Goal: Communication & Community: Answer question/provide support

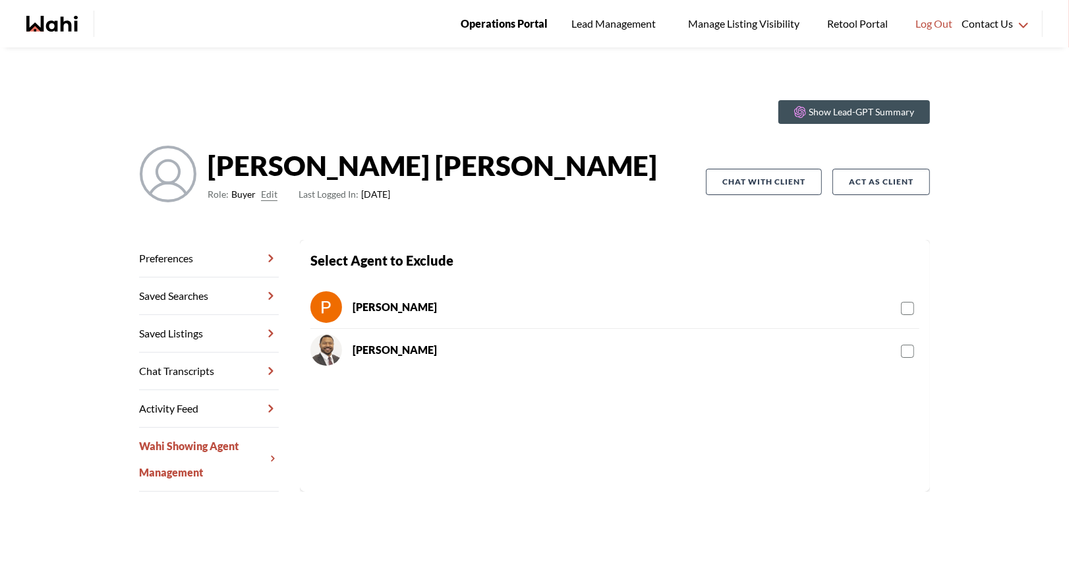
click at [479, 18] on span "Operations Portal" at bounding box center [503, 23] width 87 height 17
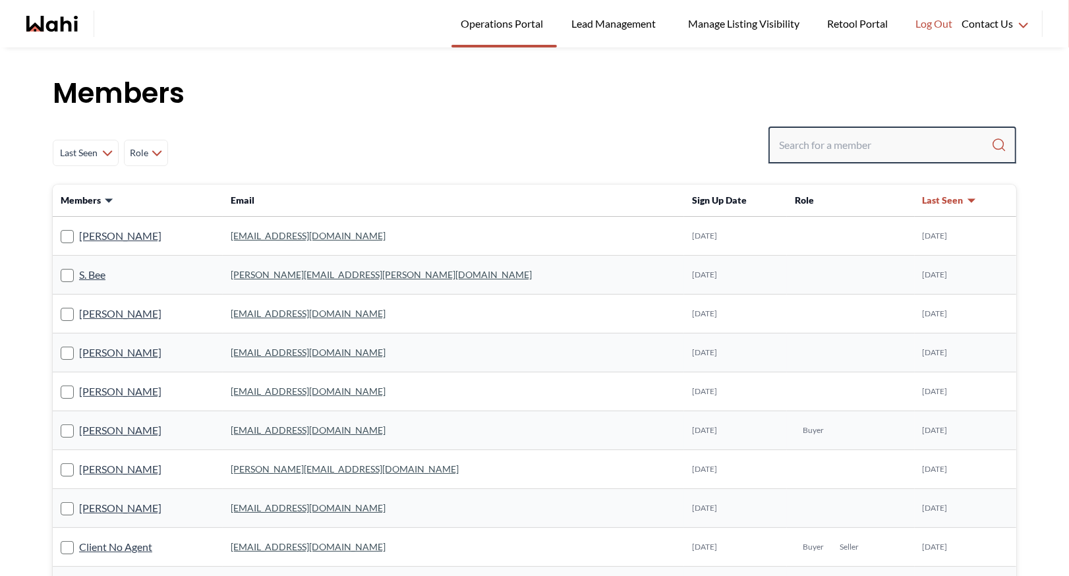
click at [792, 142] on input "Search input" at bounding box center [885, 145] width 212 height 24
paste input "https://docs.google.com/spreadsheets/d/1LhppIKUHjVZ65kc3Wnd4AllzpzMEblioLwI5tCu…"
type input "https://docs.google.com/spreadsheets/d/1LhppIKUHjVZ65kc3Wnd4AllzpzMEblioLwI5tCu…"
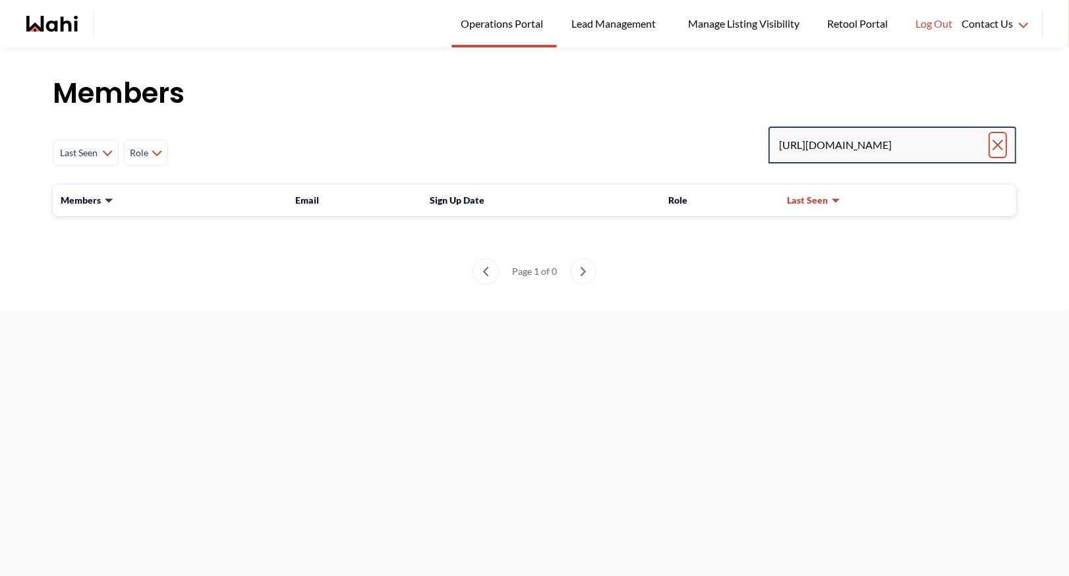
click at [1001, 142] on icon "Clear search" at bounding box center [997, 145] width 16 height 16
click at [842, 138] on input "Search input" at bounding box center [885, 145] width 212 height 24
paste input "wilsonwes@gmail.com"
type input "wilsonwes@gmail.com"
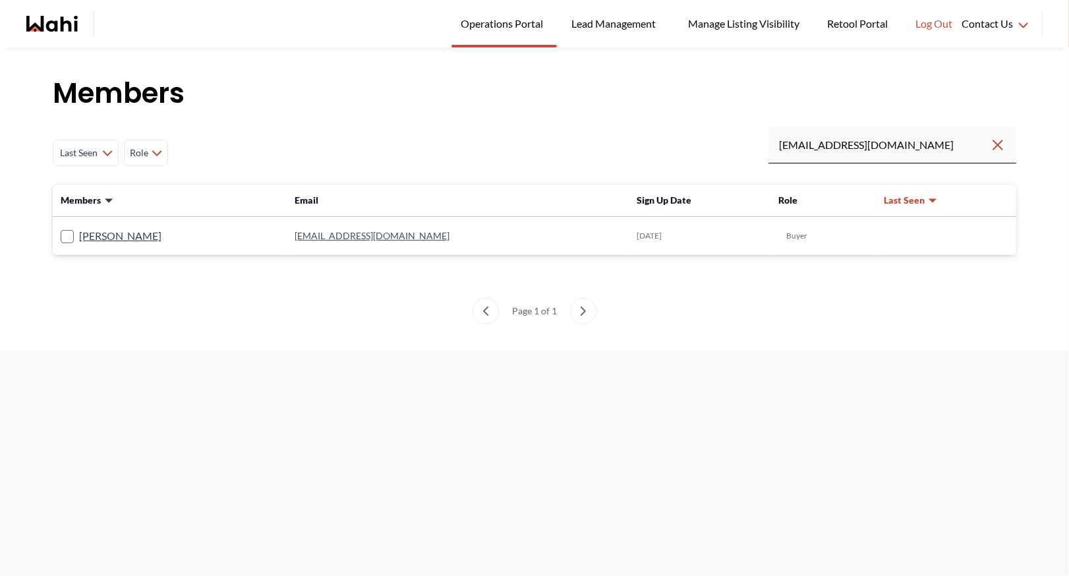
click at [304, 235] on link "wilsonwes@gmail.com" at bounding box center [371, 235] width 155 height 11
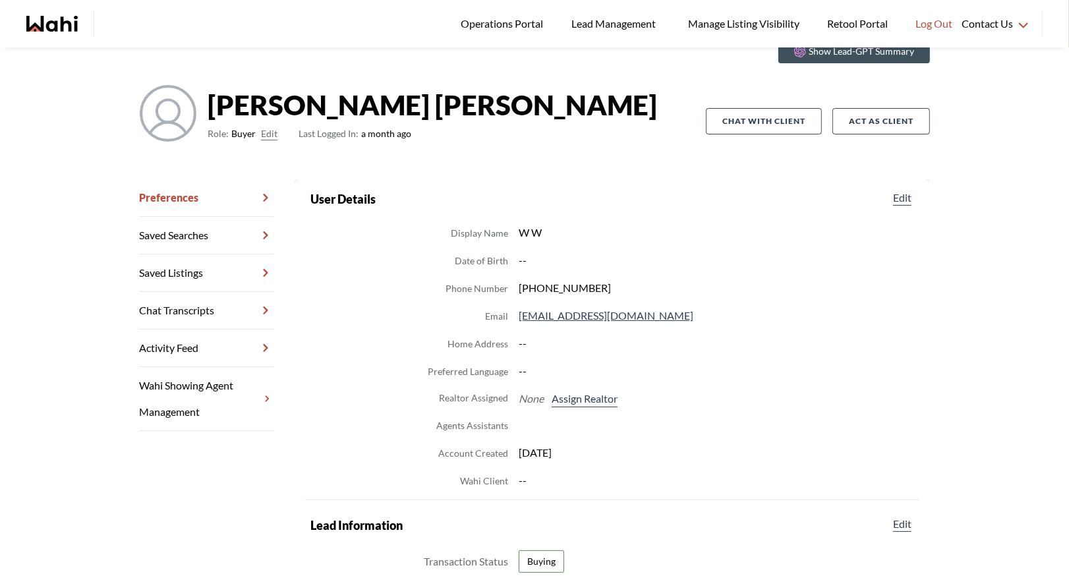
scroll to position [62, 0]
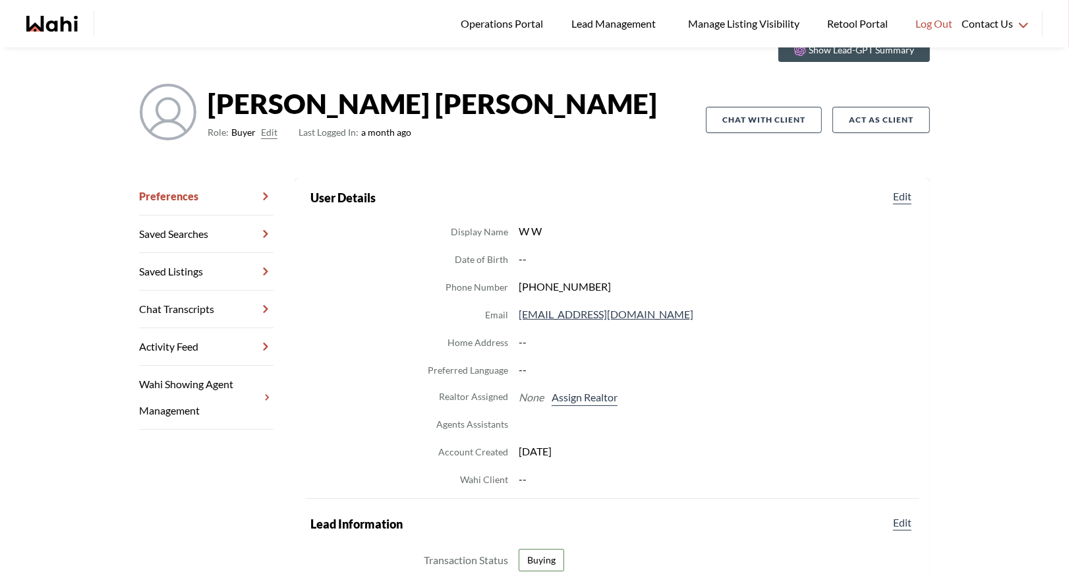
click at [266, 304] on icon at bounding box center [266, 309] width 16 height 26
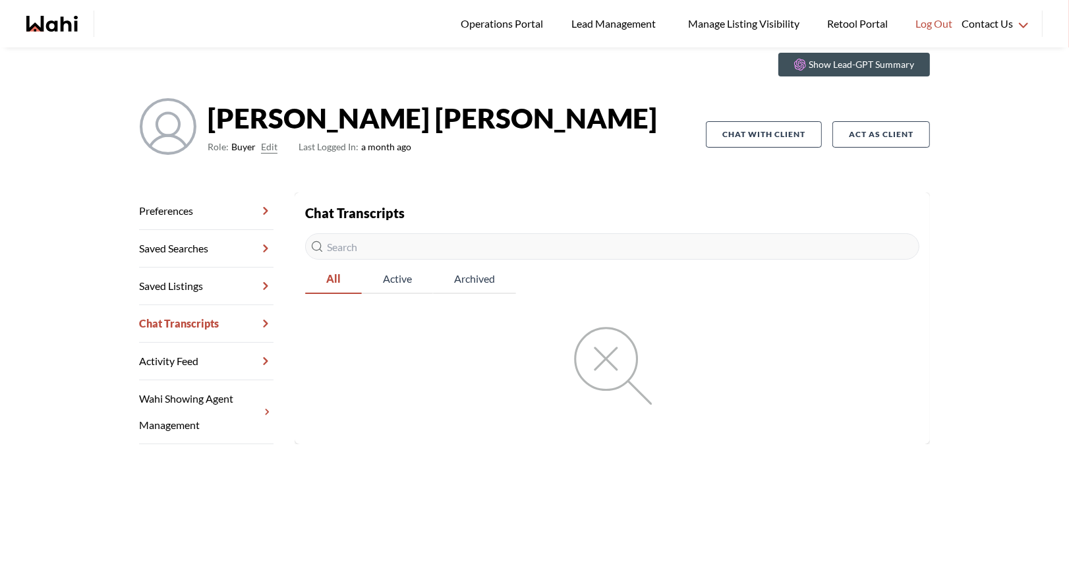
scroll to position [47, 0]
click at [189, 210] on link "Preferences" at bounding box center [206, 211] width 134 height 38
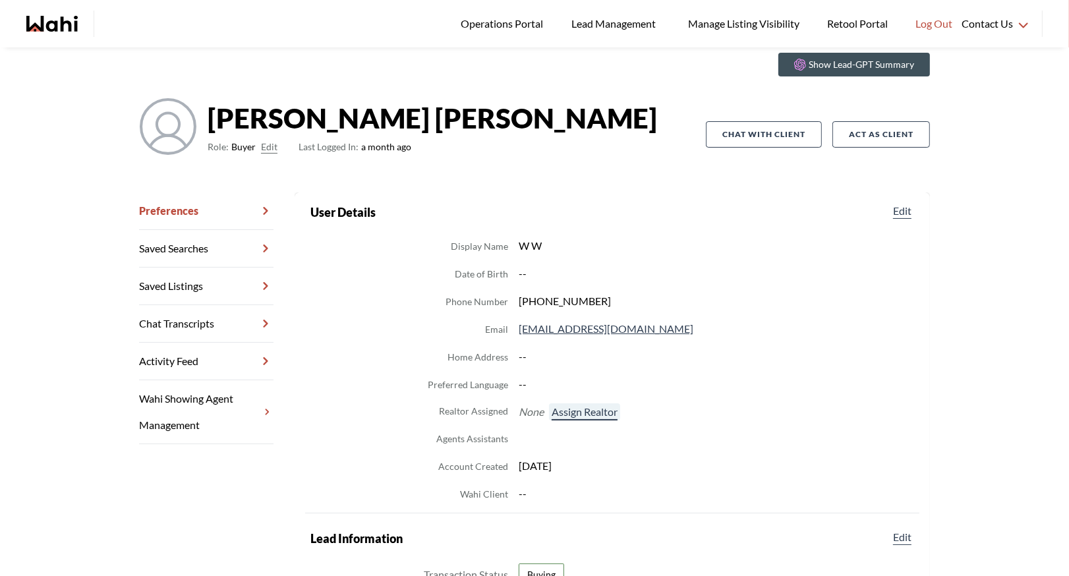
click at [589, 408] on button "Assign Realtor" at bounding box center [584, 411] width 71 height 17
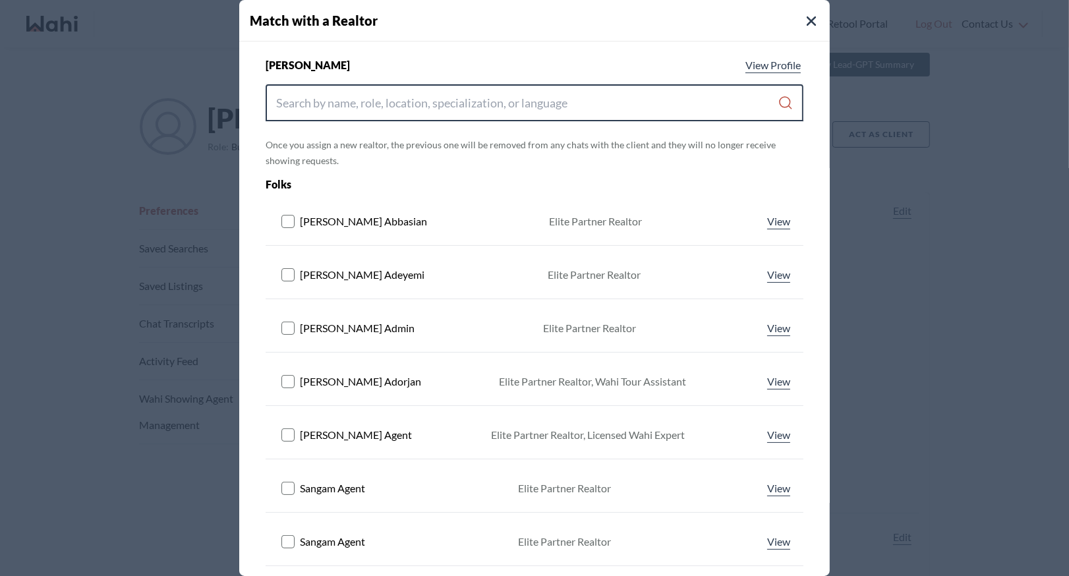
click at [557, 106] on input "Search input" at bounding box center [526, 103] width 501 height 24
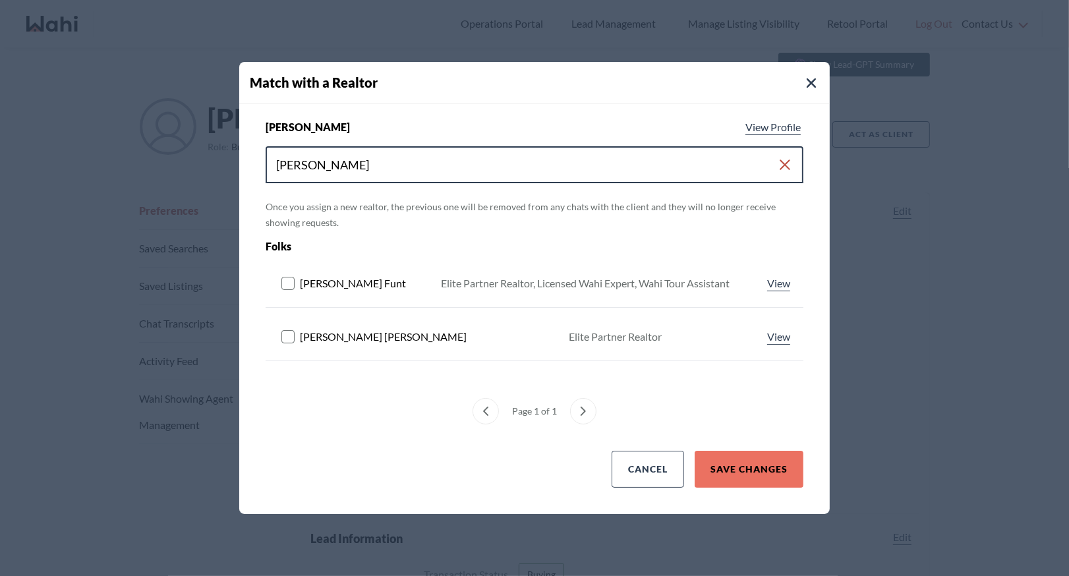
type input "barbara"
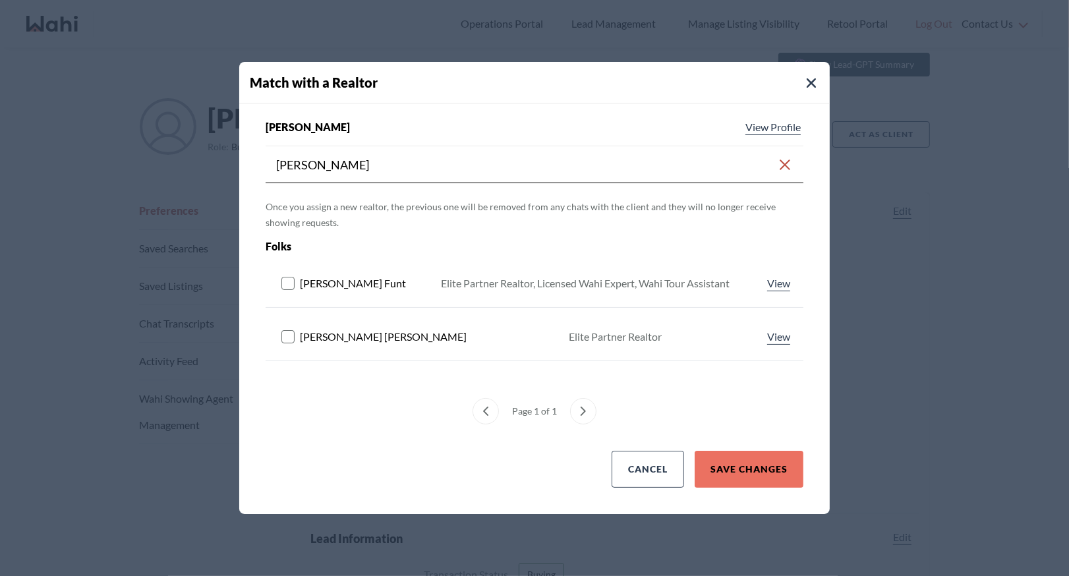
click at [290, 285] on rect at bounding box center [288, 283] width 13 height 13
click at [766, 468] on button "Save Changes" at bounding box center [748, 469] width 109 height 37
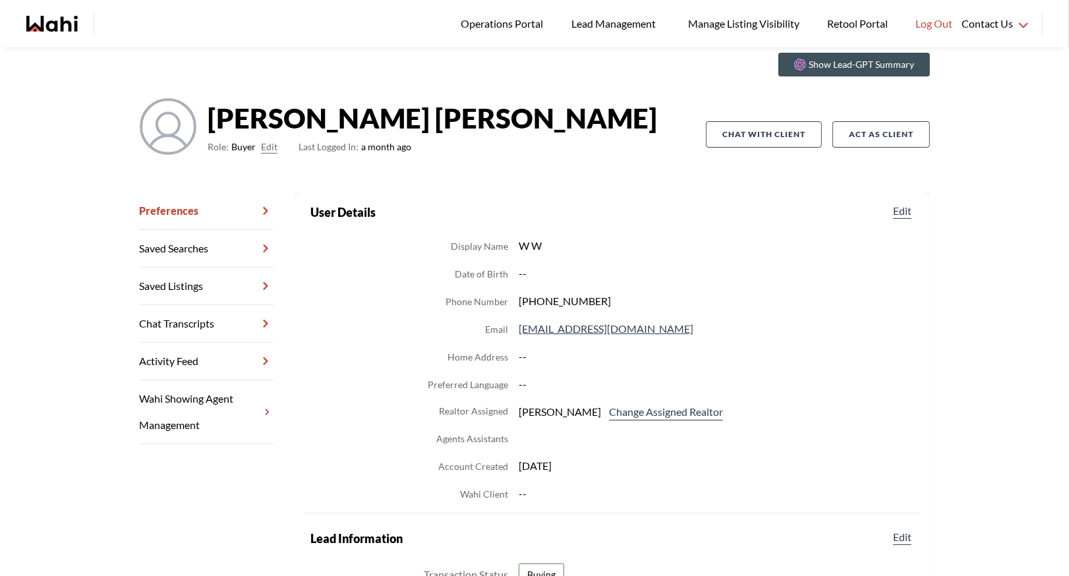
click at [206, 325] on link "Chat Transcripts" at bounding box center [206, 324] width 134 height 38
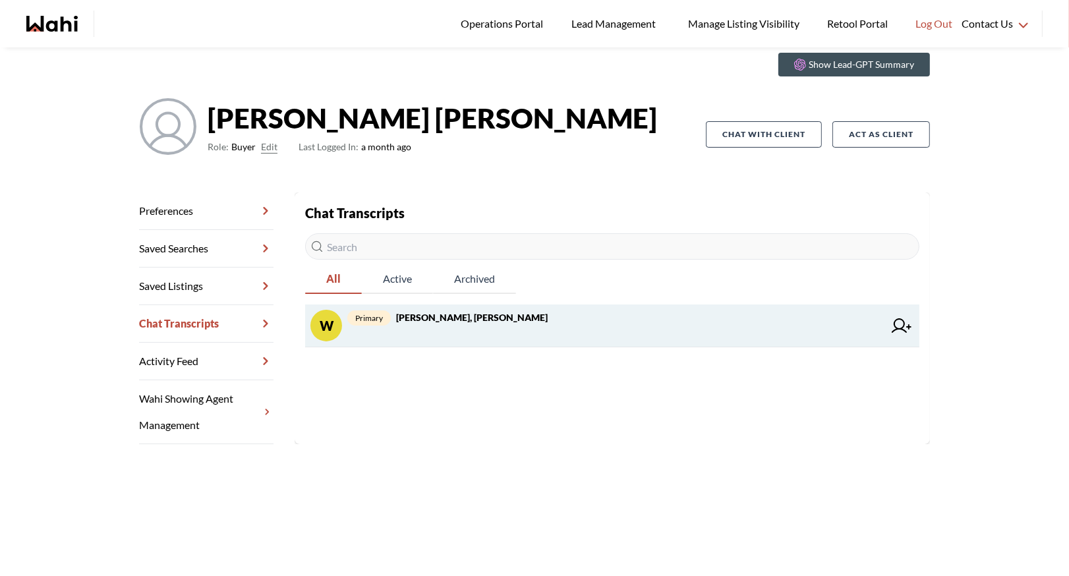
click at [464, 337] on div "primary Wes Wilson, Barbara" at bounding box center [615, 326] width 536 height 32
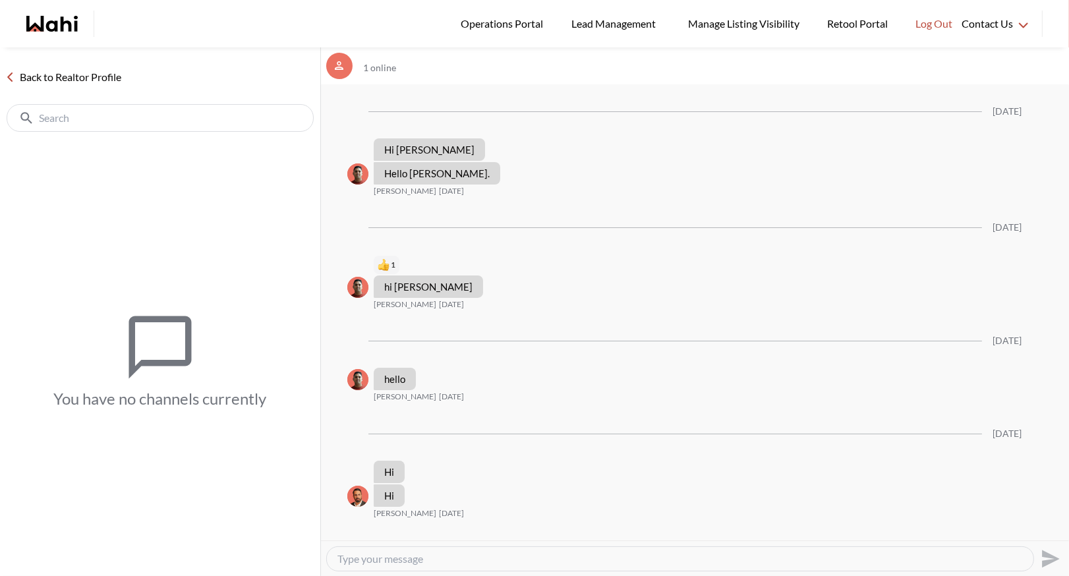
scroll to position [3130, 0]
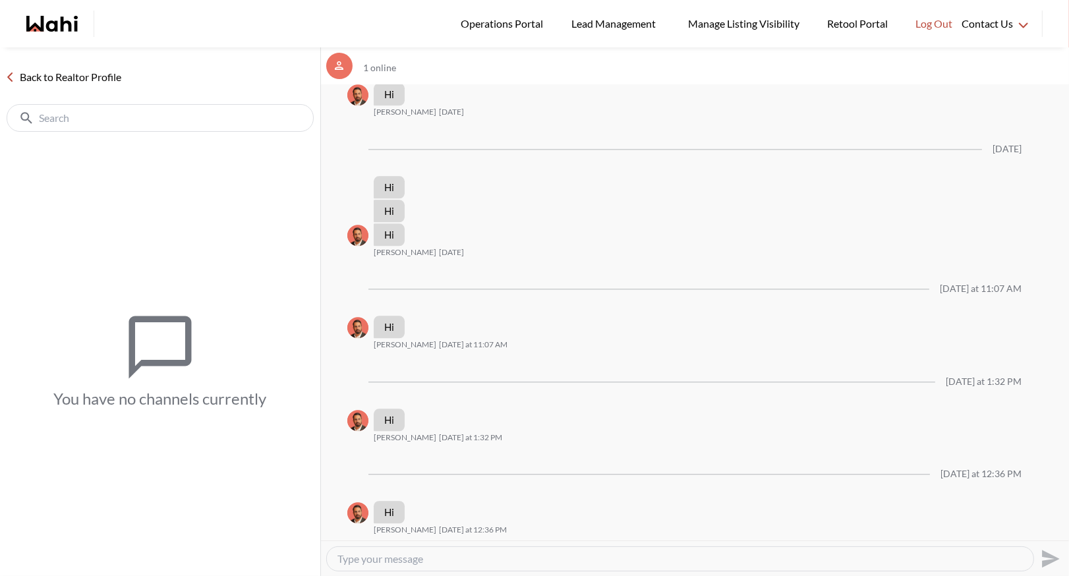
click at [89, 79] on link "Back to Realtor Profile" at bounding box center [63, 77] width 126 height 17
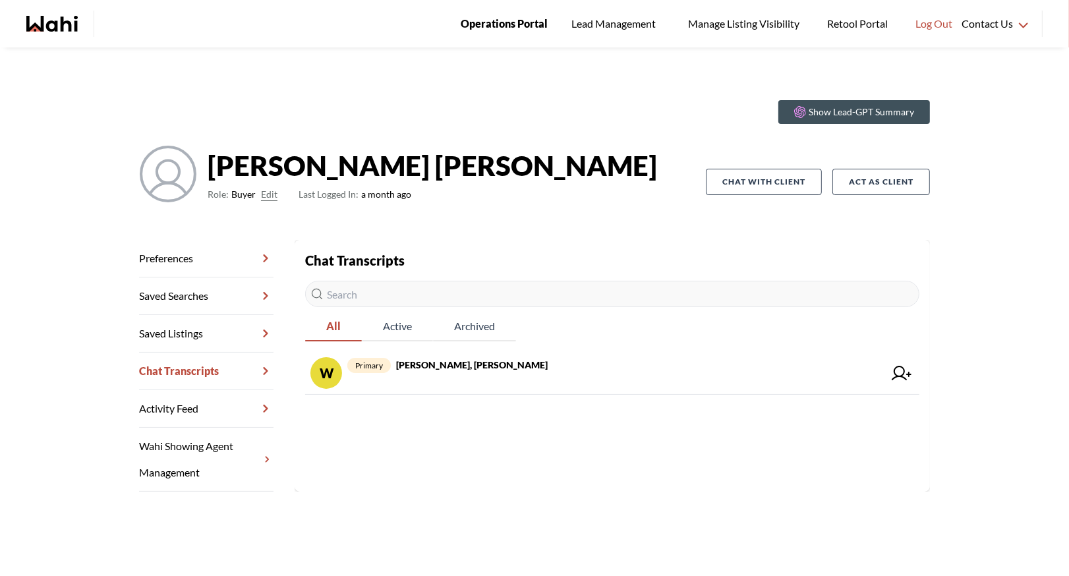
click at [499, 26] on span "Operations Portal" at bounding box center [503, 23] width 87 height 17
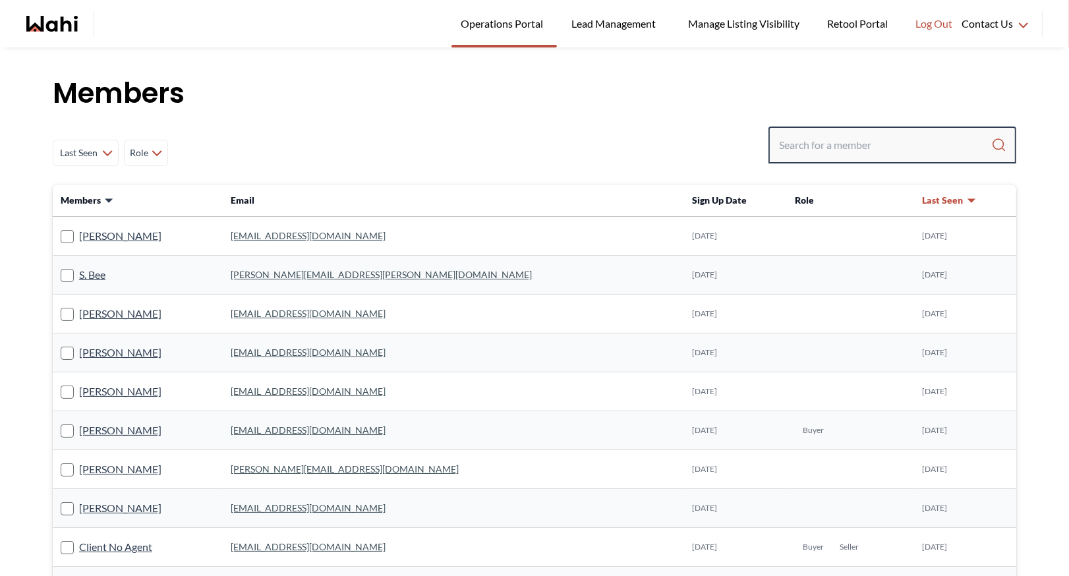
click at [811, 150] on input "Search input" at bounding box center [885, 145] width 212 height 24
paste input "wilsonwes@gmail.com"
type input "wilsonwes@gmail.com"
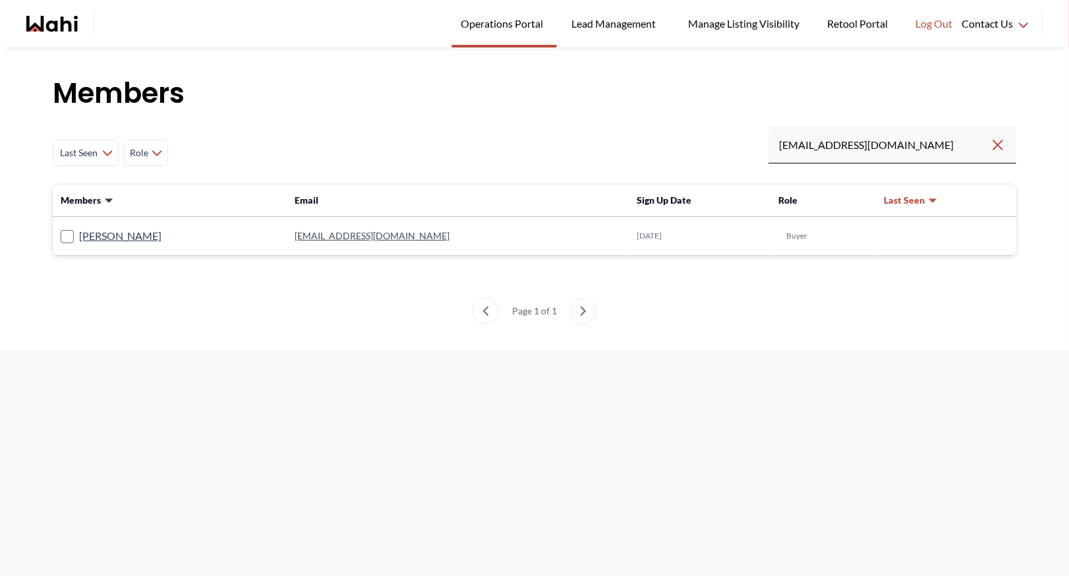
click at [323, 231] on link "wilsonwes@gmail.com" at bounding box center [371, 235] width 155 height 11
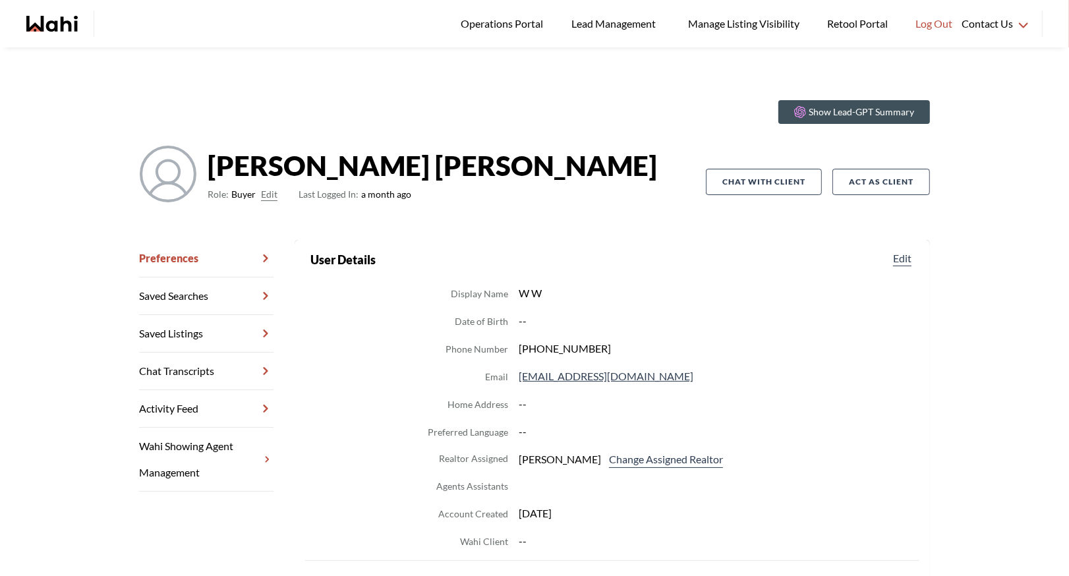
click at [198, 376] on link "Chat Transcripts" at bounding box center [206, 371] width 134 height 38
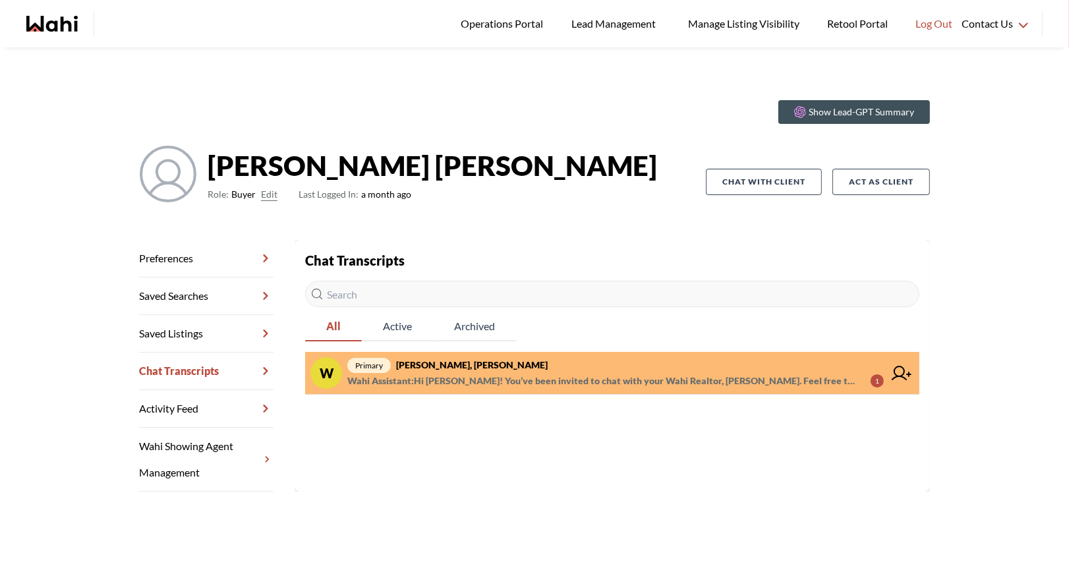
click at [468, 358] on span "primary Wes Wilson, Barbara" at bounding box center [615, 365] width 536 height 16
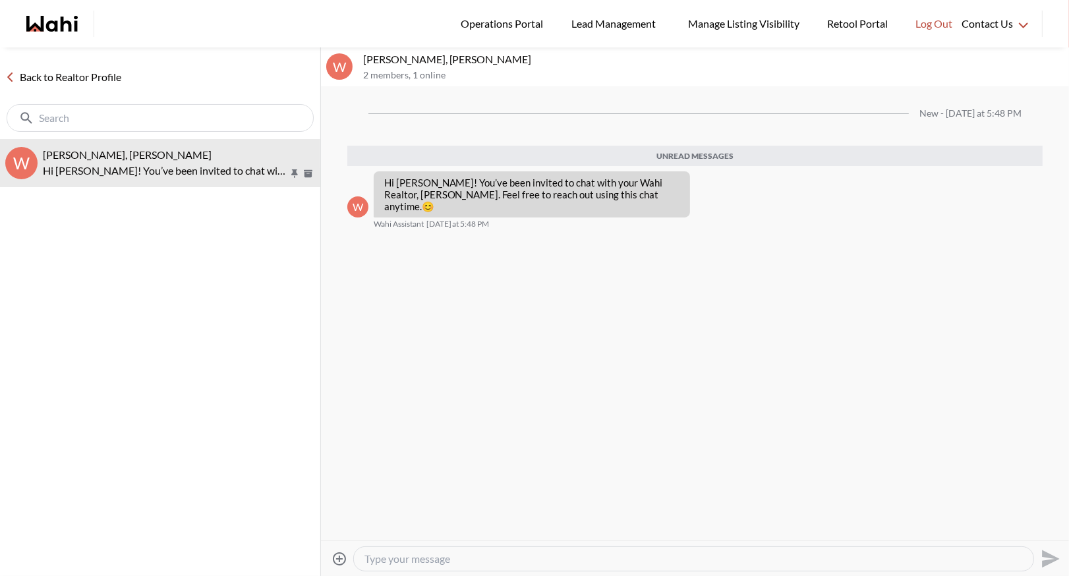
click at [381, 559] on textarea "Type your message" at bounding box center [693, 558] width 658 height 13
type textarea "Hello Wes"
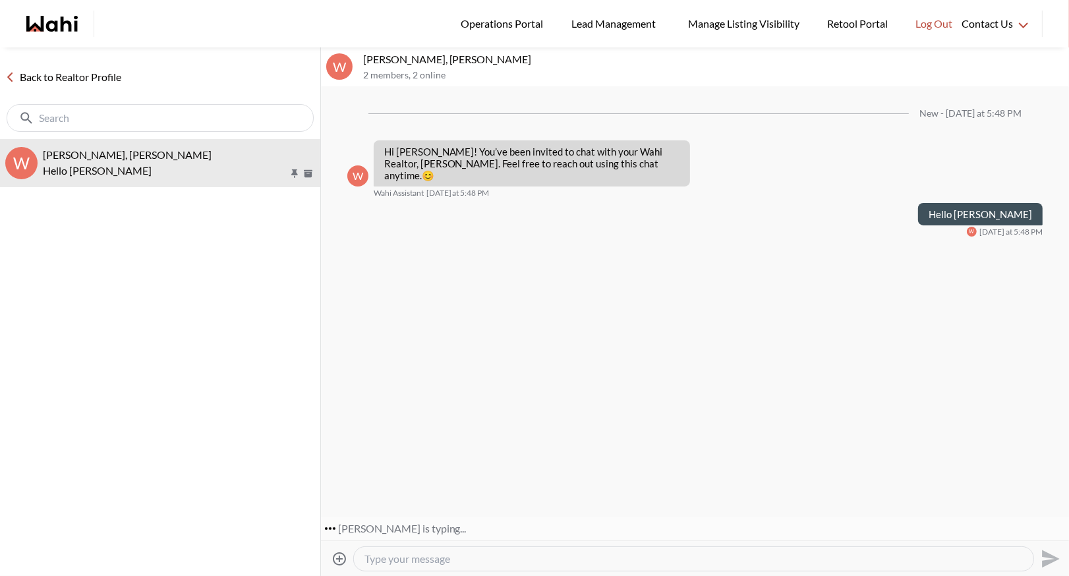
click at [390, 557] on textarea "Type your message" at bounding box center [693, 558] width 658 height 13
click at [82, 75] on link "Back to Realtor Profile" at bounding box center [63, 77] width 126 height 17
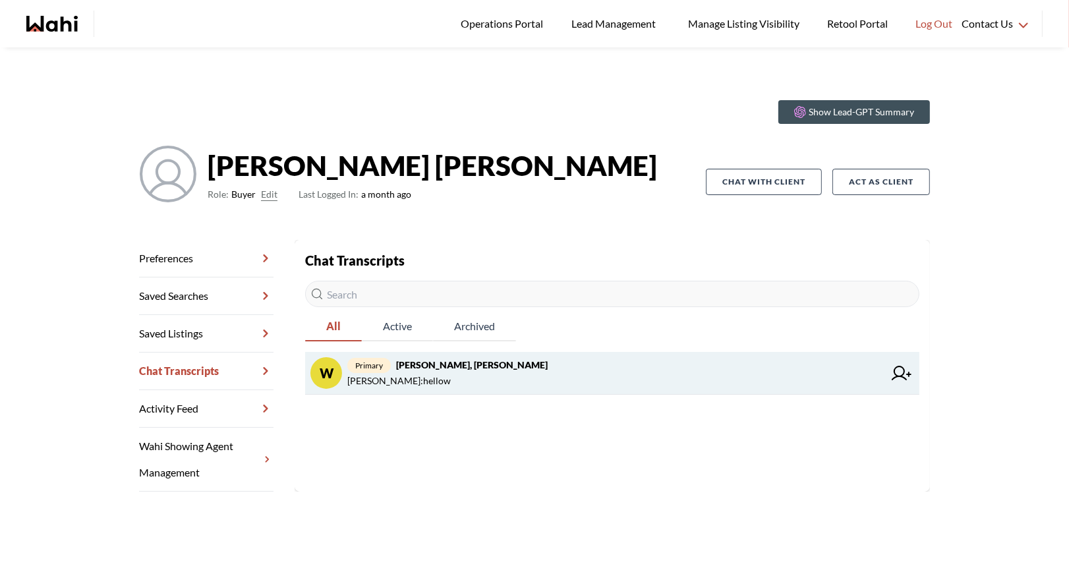
click at [487, 369] on span "primary Wes Wilson, Barbara" at bounding box center [615, 365] width 536 height 16
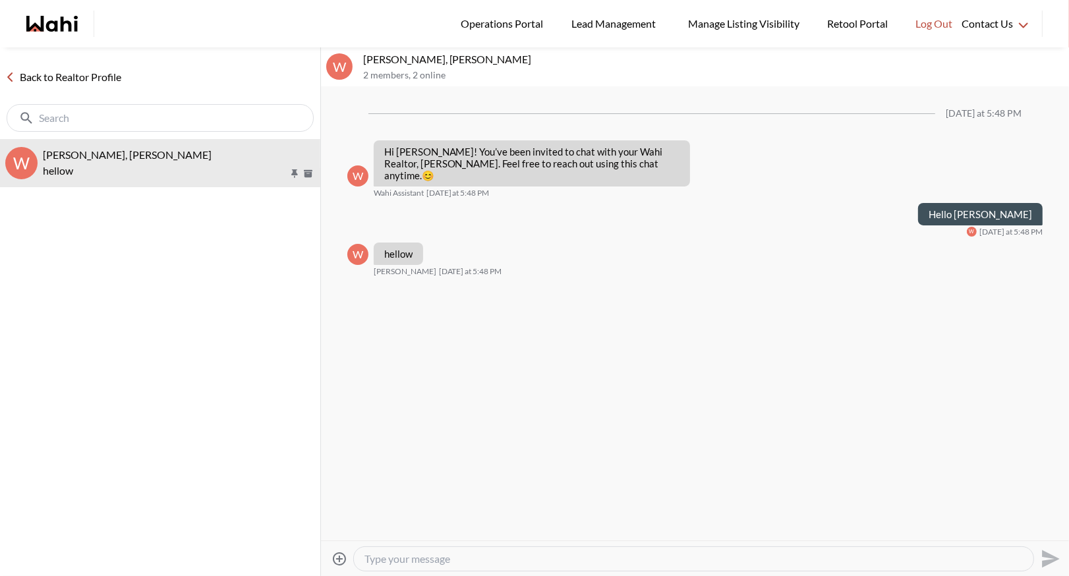
click at [35, 76] on link "Back to Realtor Profile" at bounding box center [63, 77] width 126 height 17
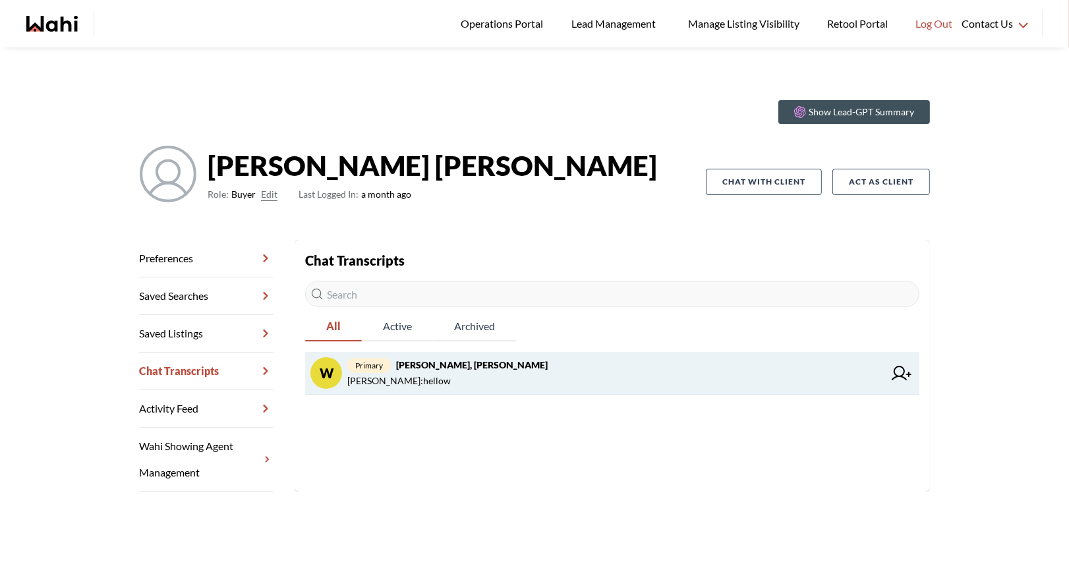
click at [401, 382] on span "Wes Wilson : hellow" at bounding box center [398, 381] width 103 height 16
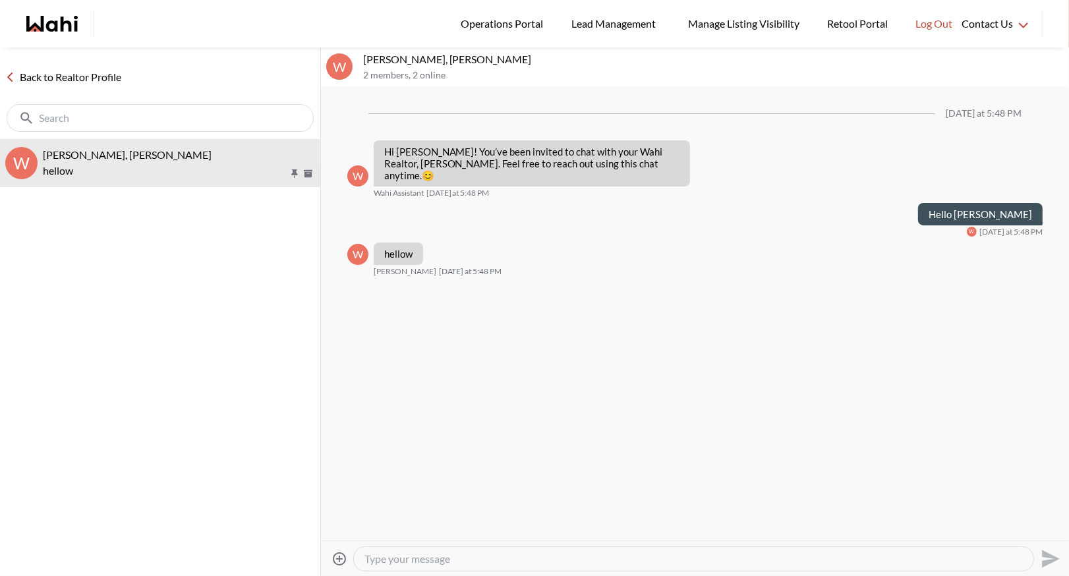
click at [398, 559] on textarea "Type your message" at bounding box center [693, 558] width 658 height 13
type textarea "b"
paste textarea "Here’s how to book a showing: https://www.loom.com/share/97a21afd93034776aed811…"
type textarea "Here’s how to book a showing: https://www.loom.com/share/97a21afd93034776aed811…"
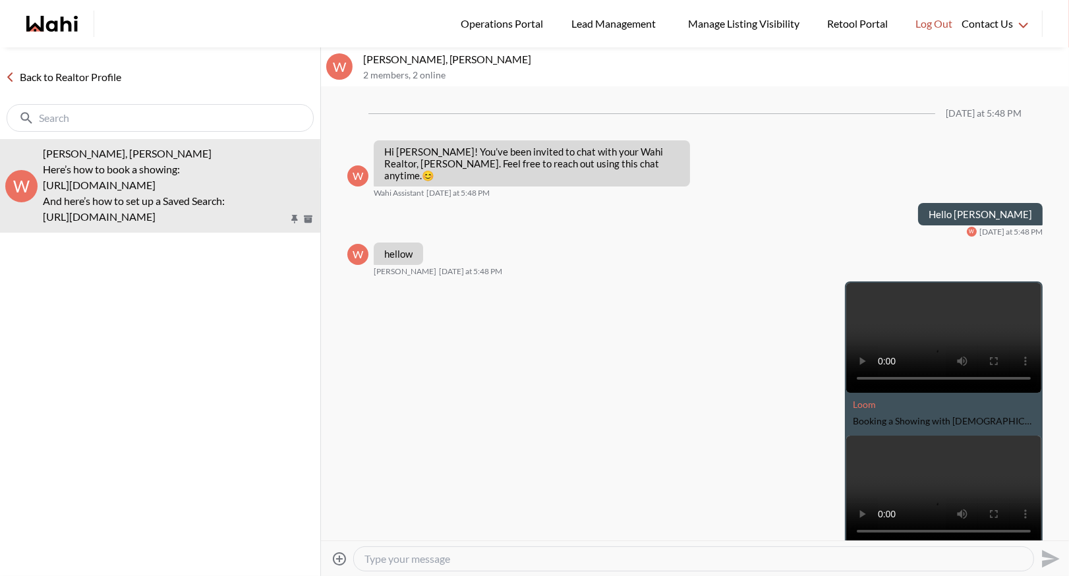
click at [63, 78] on link "Back to Realtor Profile" at bounding box center [63, 77] width 126 height 17
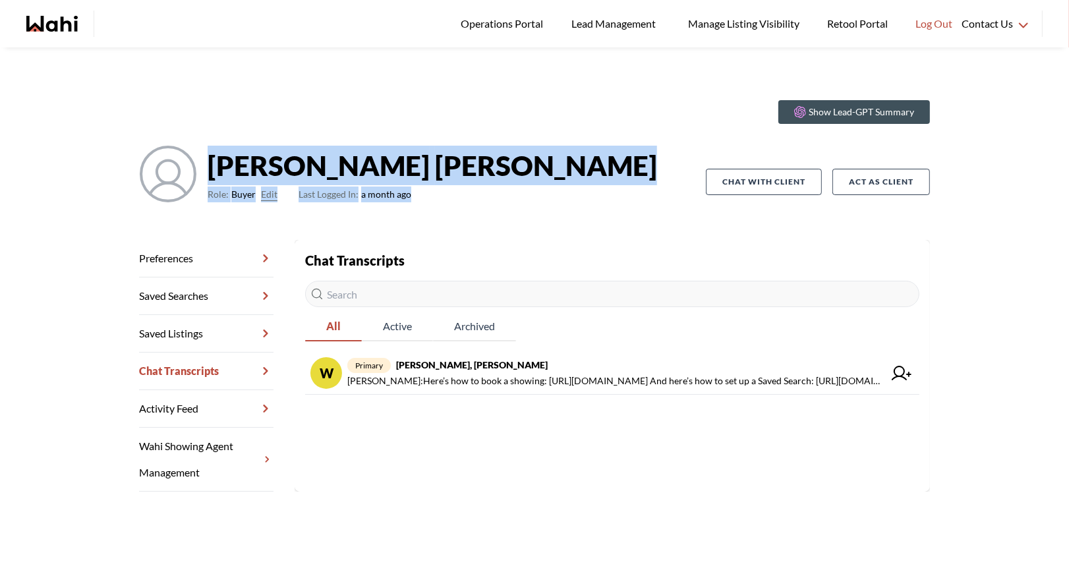
drag, startPoint x: 211, startPoint y: 161, endPoint x: 500, endPoint y: 213, distance: 293.8
click at [500, 213] on div "Wes Wilson Role: Buyer Edit Last Logged In: a month ago" at bounding box center [422, 182] width 567 height 74
drag, startPoint x: 210, startPoint y: 165, endPoint x: 491, endPoint y: 213, distance: 285.4
click at [492, 215] on div "Wes Wilson Role: Buyer Edit Last Logged In: a month ago" at bounding box center [422, 182] width 567 height 74
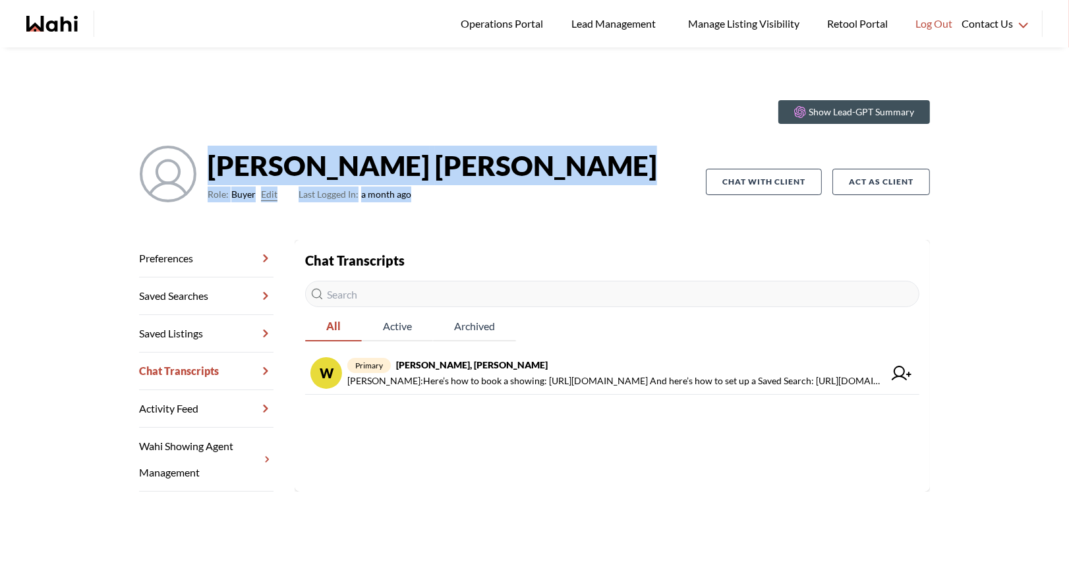
click at [491, 213] on div "Wes Wilson Role: Buyer Edit Last Logged In: a month ago" at bounding box center [422, 182] width 567 height 74
drag, startPoint x: 209, startPoint y: 165, endPoint x: 378, endPoint y: 215, distance: 176.4
click at [379, 216] on div "Wes Wilson Role: Buyer Edit Last Logged In: a month ago" at bounding box center [422, 182] width 567 height 74
click at [378, 215] on div "Wes Wilson Role: Buyer Edit Last Logged In: a month ago" at bounding box center [422, 182] width 567 height 74
drag, startPoint x: 210, startPoint y: 165, endPoint x: 471, endPoint y: 202, distance: 263.5
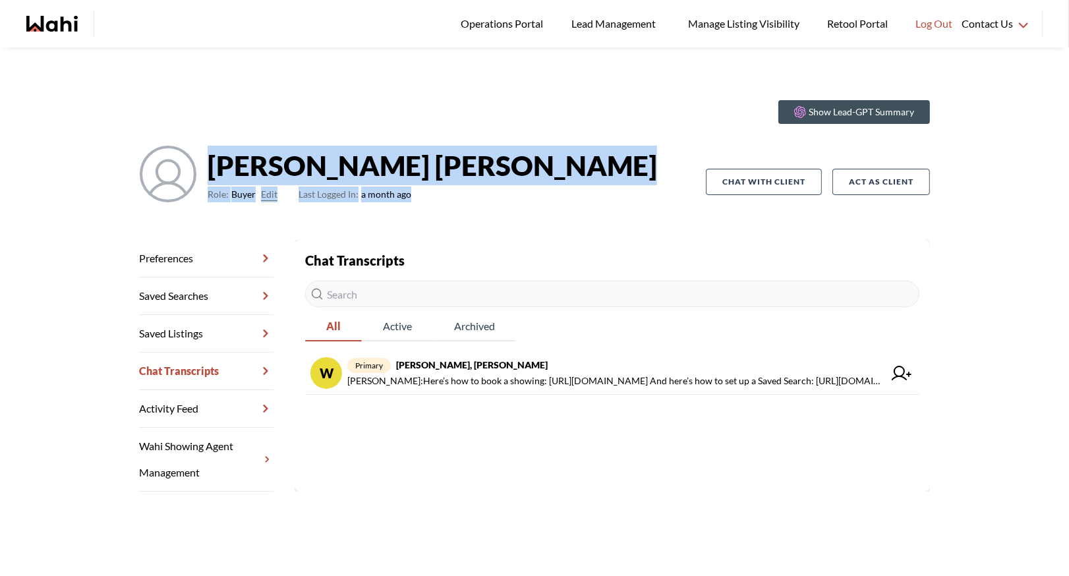
click at [471, 202] on div "Wes Wilson Role: Buyer Edit Last Logged In: a month ago" at bounding box center [422, 182] width 567 height 74
drag, startPoint x: 209, startPoint y: 168, endPoint x: 460, endPoint y: 206, distance: 253.9
click at [462, 207] on div "Wes Wilson Role: Buyer Edit Last Logged In: a month ago" at bounding box center [422, 182] width 567 height 74
click at [460, 206] on div "Wes Wilson Role: Buyer Edit Last Logged In: a month ago" at bounding box center [422, 182] width 567 height 74
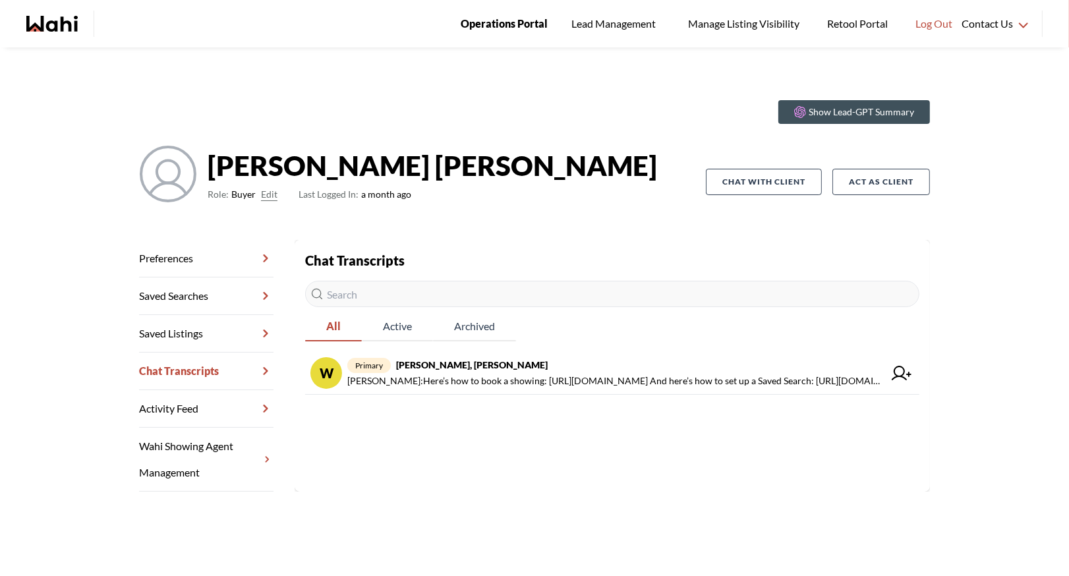
click at [507, 25] on span "Operations Portal" at bounding box center [503, 23] width 87 height 17
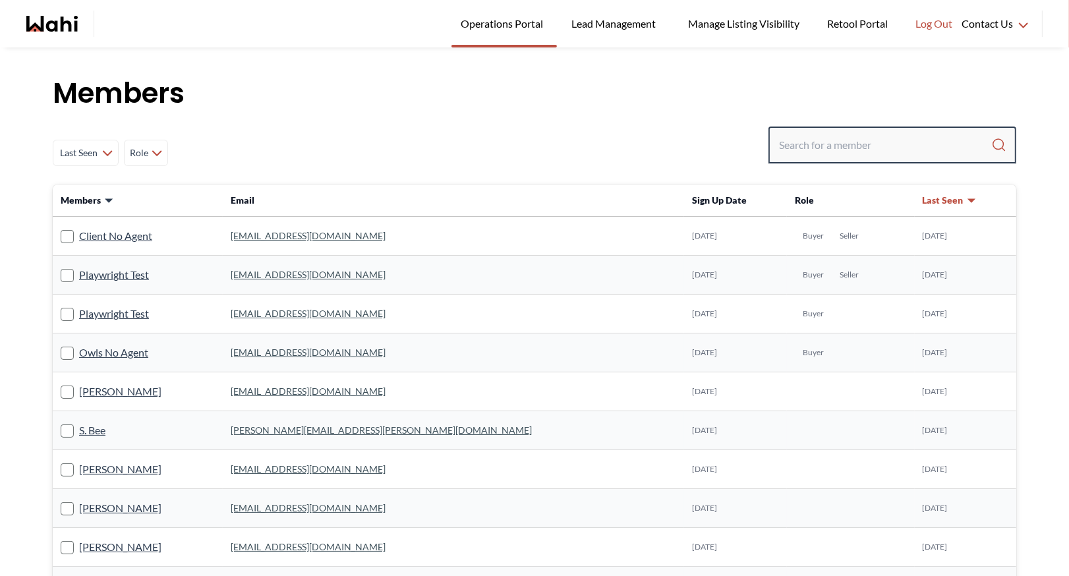
click at [829, 140] on input "Search input" at bounding box center [885, 145] width 212 height 24
type input "behnam"
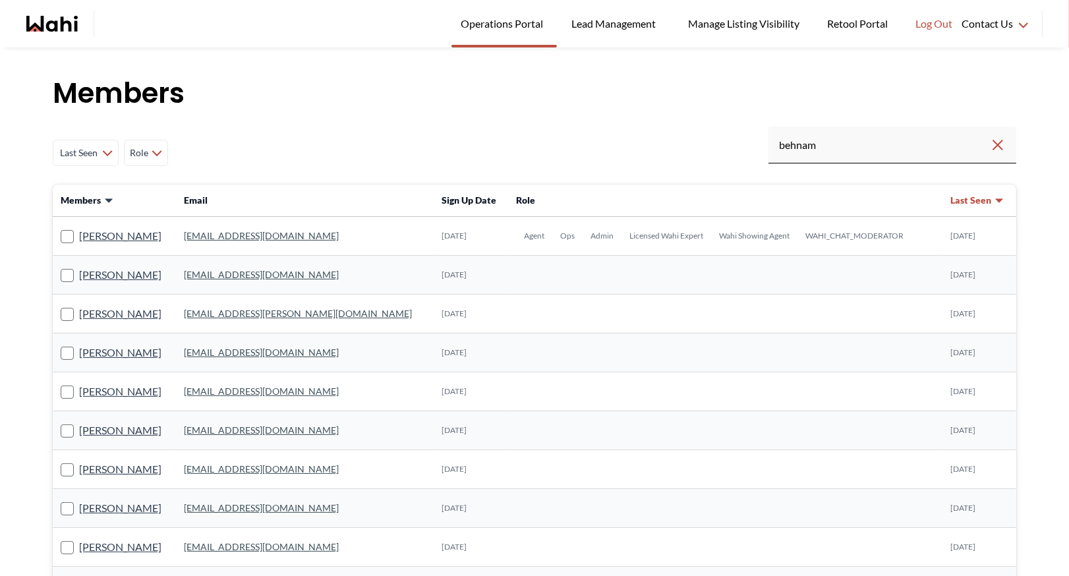
click at [222, 233] on link "[EMAIL_ADDRESS][DOMAIN_NAME]" at bounding box center [261, 235] width 155 height 11
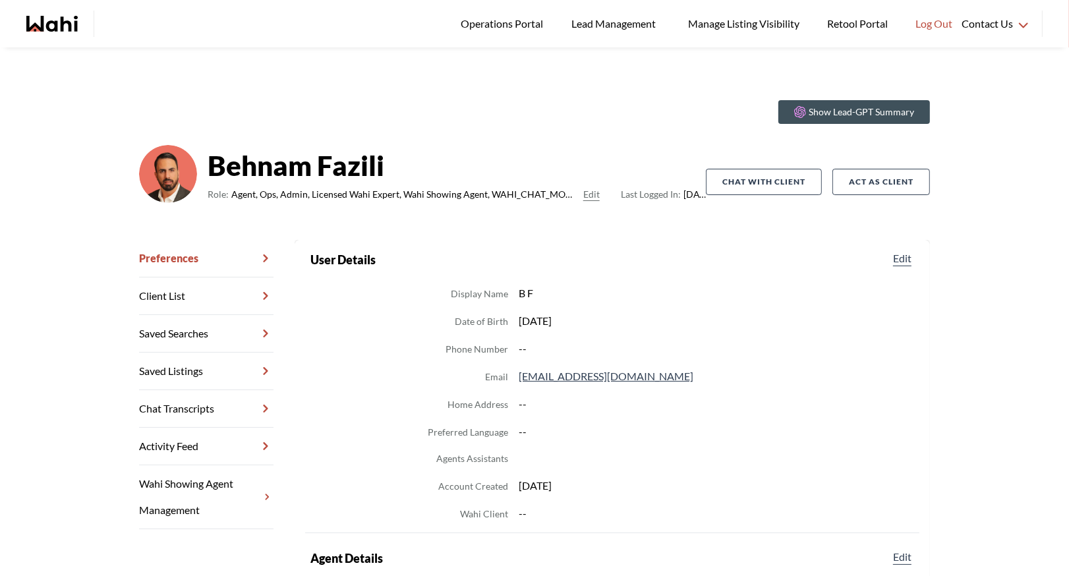
click at [196, 409] on link "Chat Transcripts" at bounding box center [206, 409] width 134 height 38
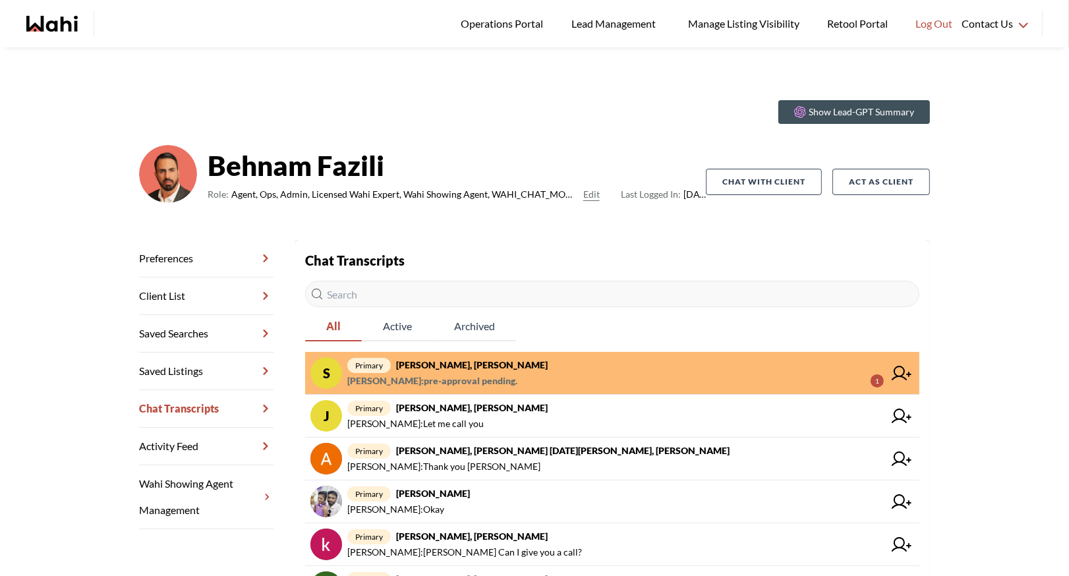
click at [532, 361] on span "primary [PERSON_NAME], [PERSON_NAME]" at bounding box center [615, 365] width 536 height 16
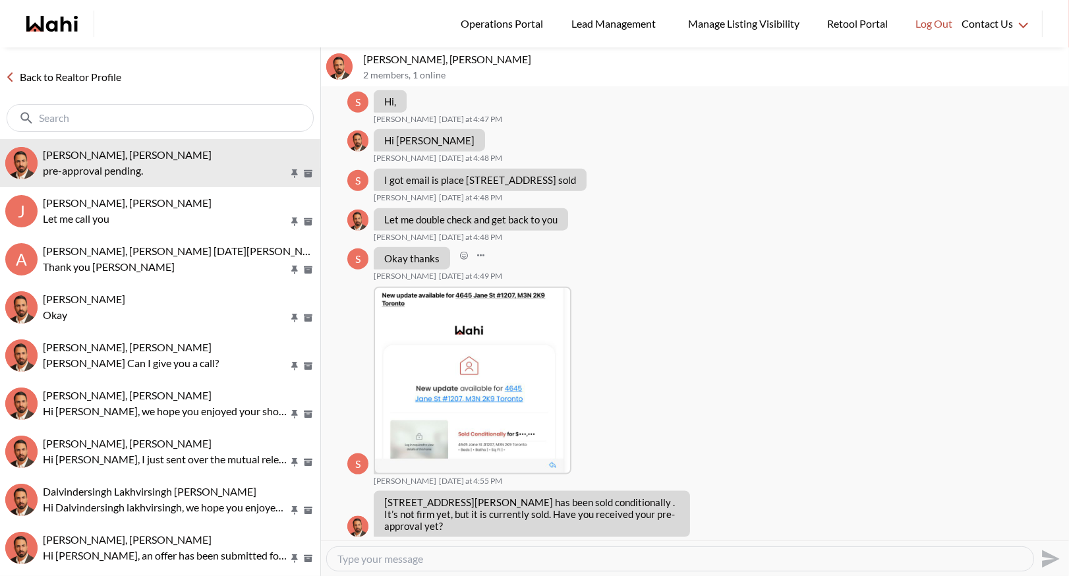
scroll to position [1733, 0]
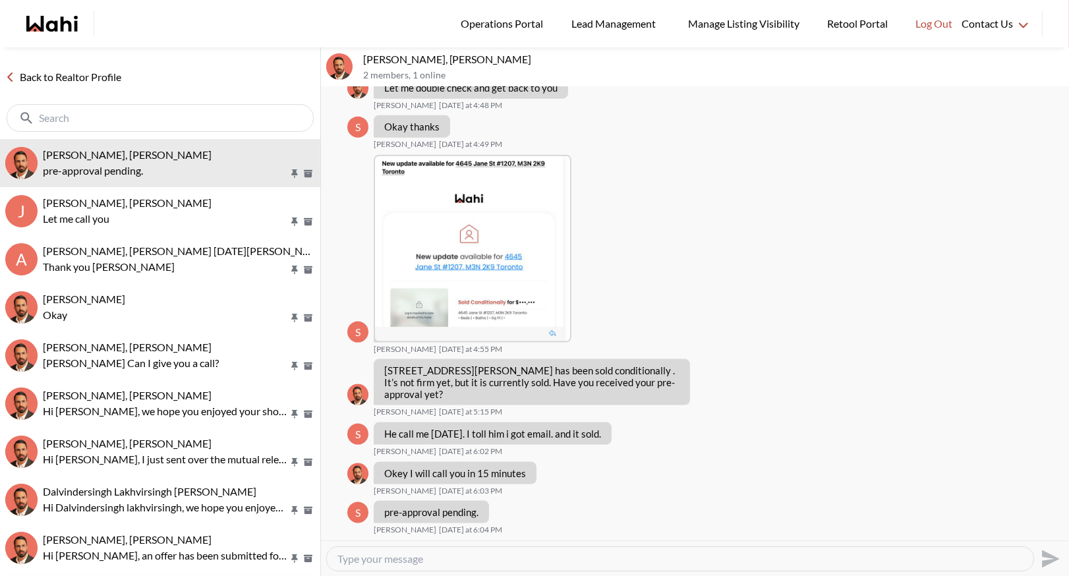
click at [51, 73] on link "Back to Realtor Profile" at bounding box center [63, 77] width 126 height 17
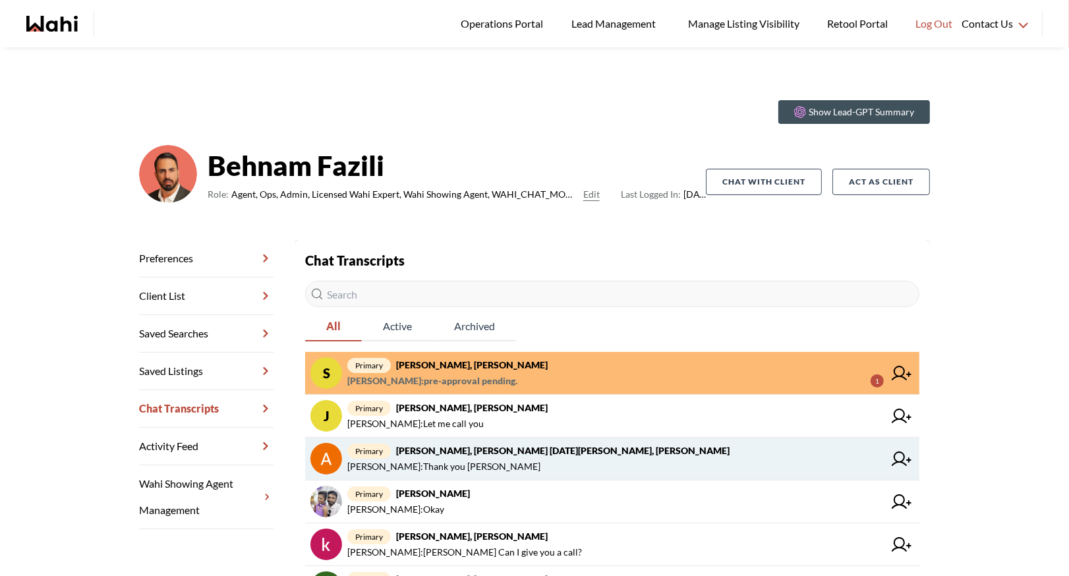
click at [534, 451] on strong "[PERSON_NAME], [PERSON_NAME] [DATE][PERSON_NAME], [PERSON_NAME]" at bounding box center [562, 450] width 333 height 11
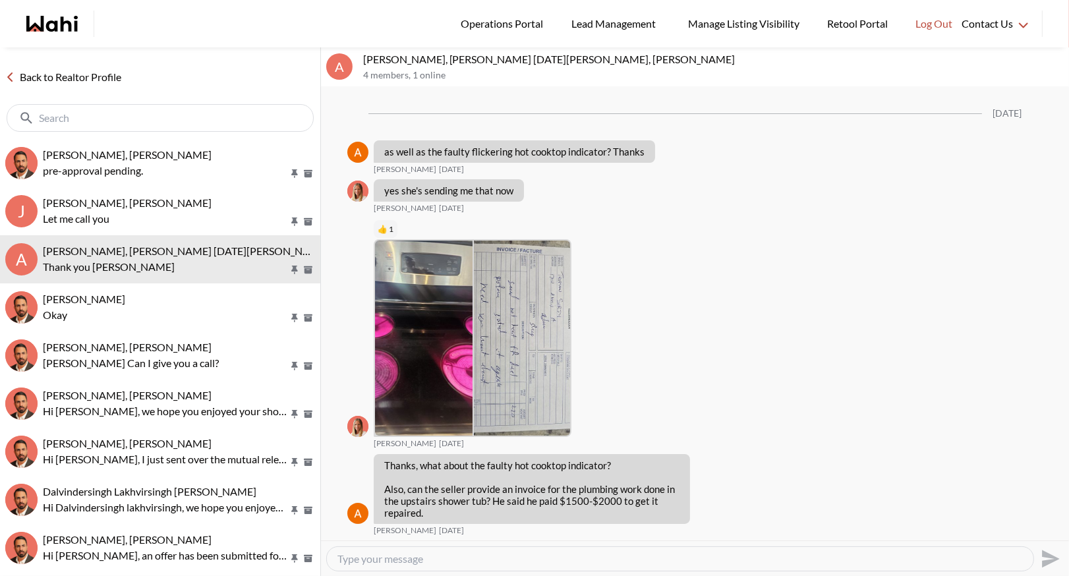
scroll to position [1047, 0]
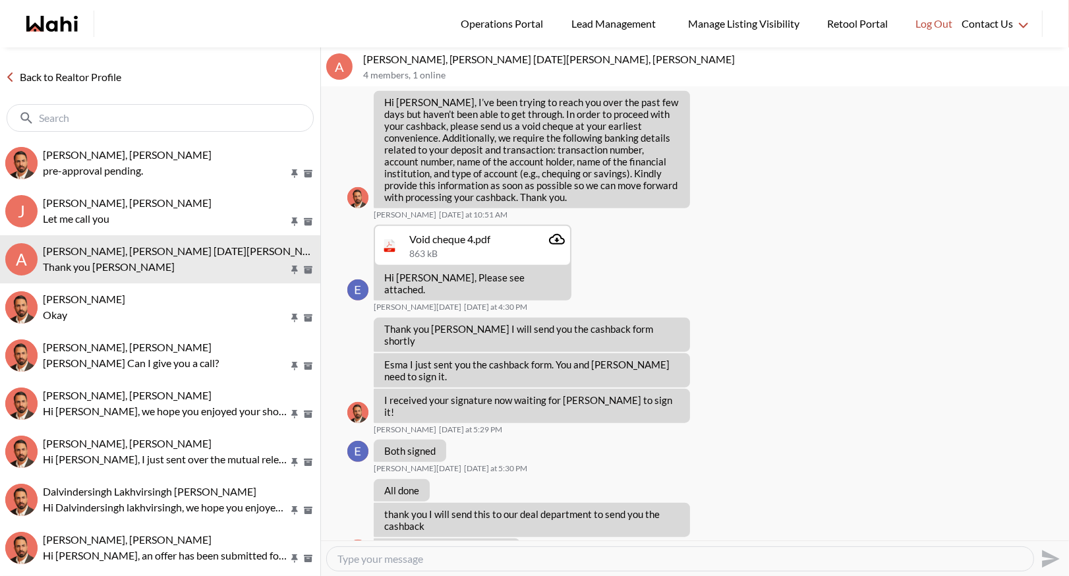
click at [84, 72] on link "Back to Realtor Profile" at bounding box center [63, 77] width 126 height 17
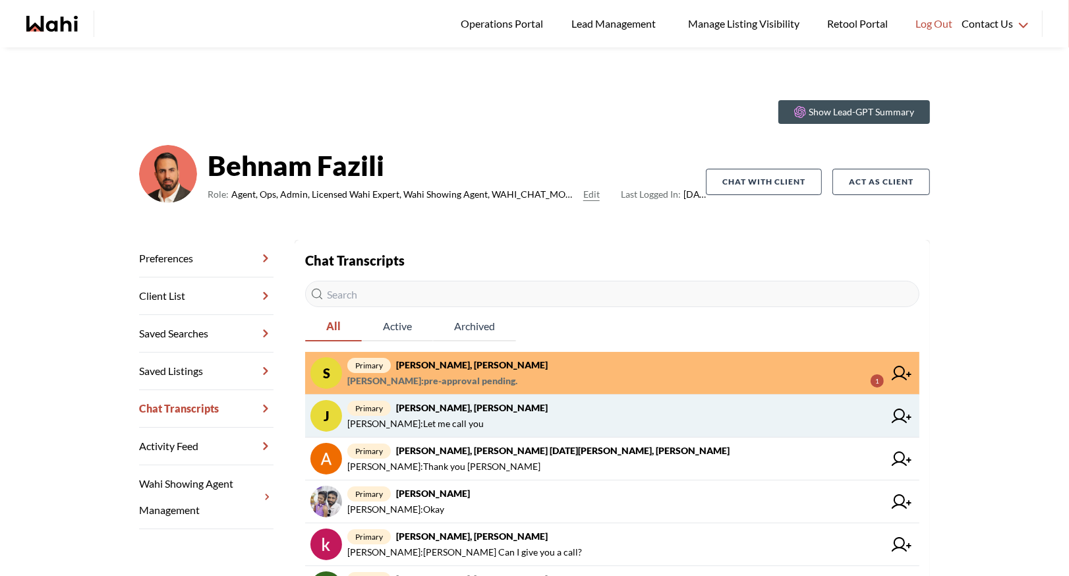
click at [572, 410] on span "primary Josh Hortaleza, Faraz, Behnam" at bounding box center [615, 408] width 536 height 16
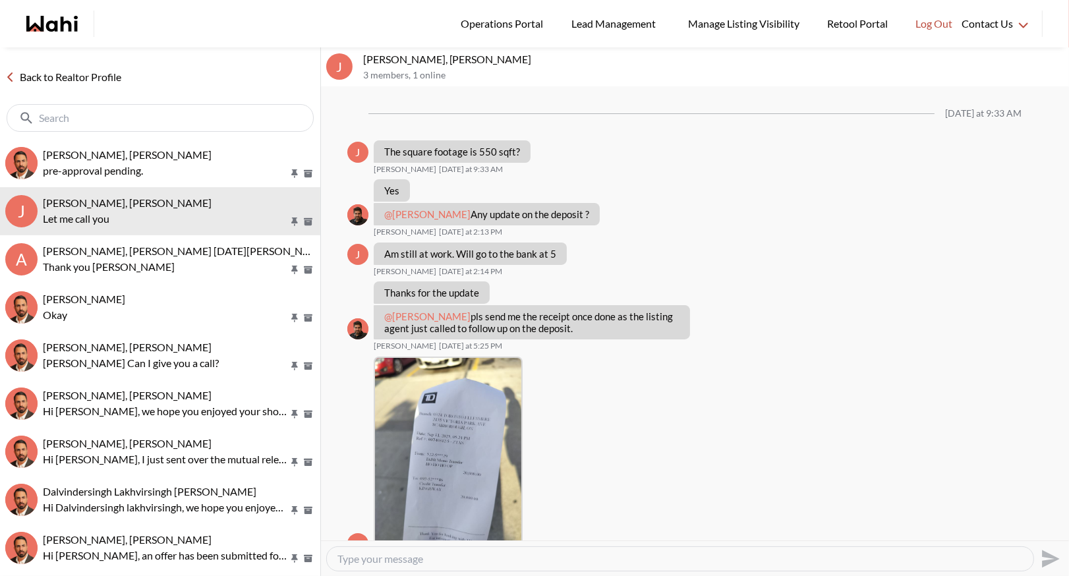
scroll to position [713, 0]
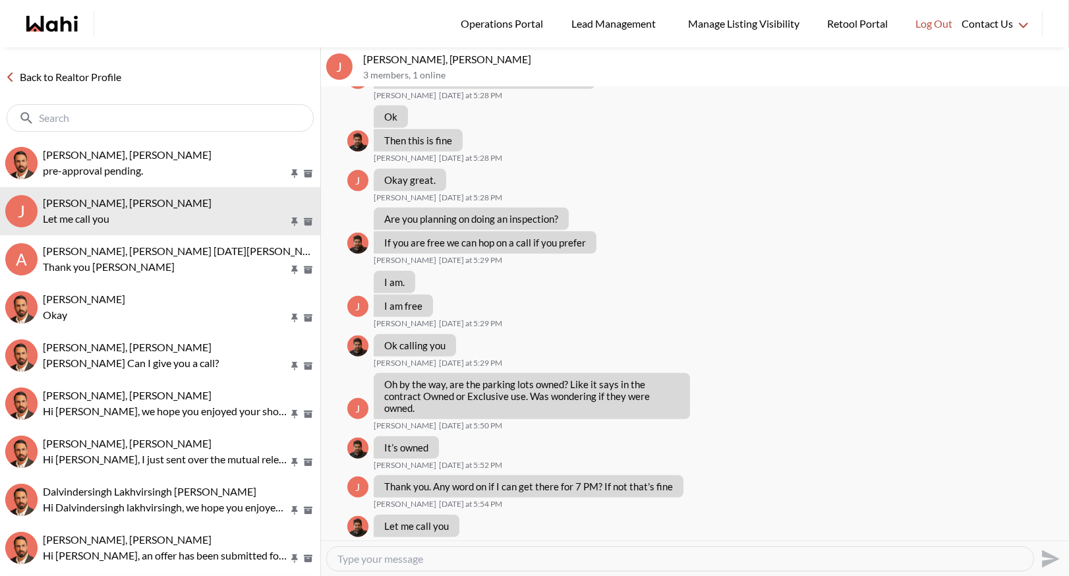
click at [68, 81] on link "Back to Realtor Profile" at bounding box center [63, 77] width 126 height 17
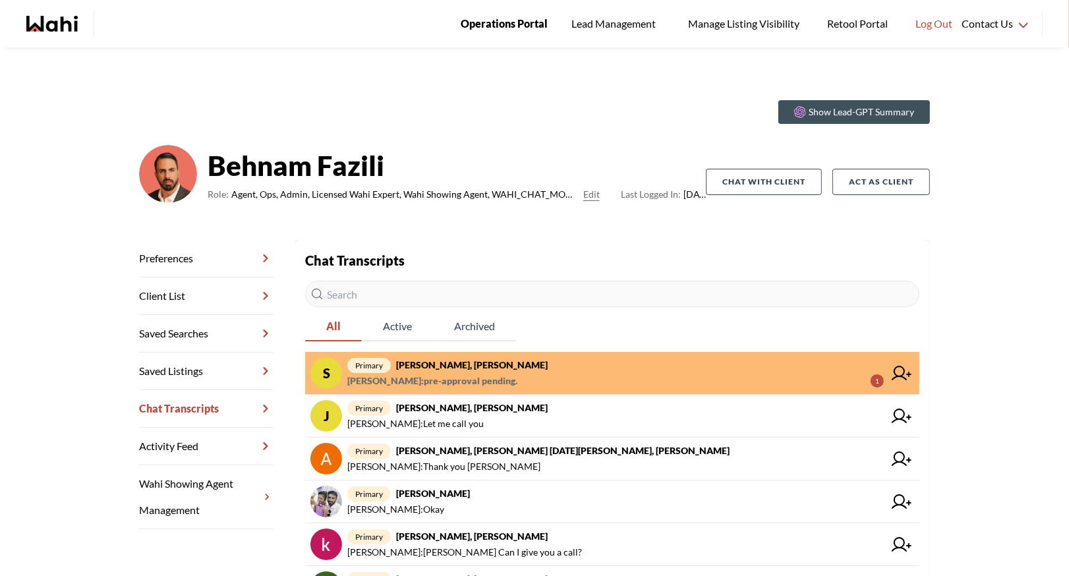
click at [504, 15] on span "Operations Portal" at bounding box center [503, 23] width 87 height 17
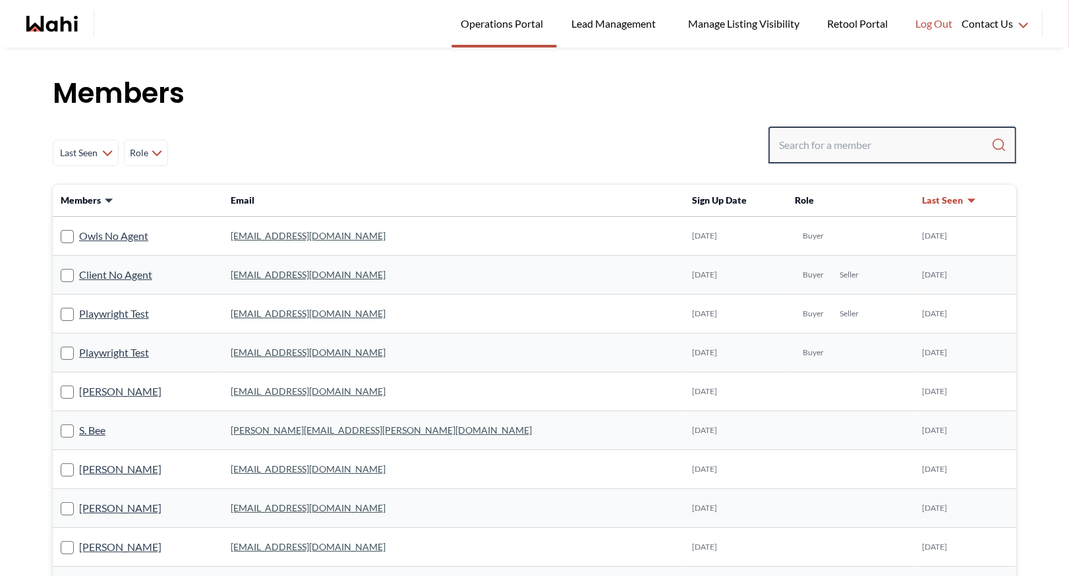
click at [812, 138] on input "Search input" at bounding box center [885, 145] width 212 height 24
type input "faraz"
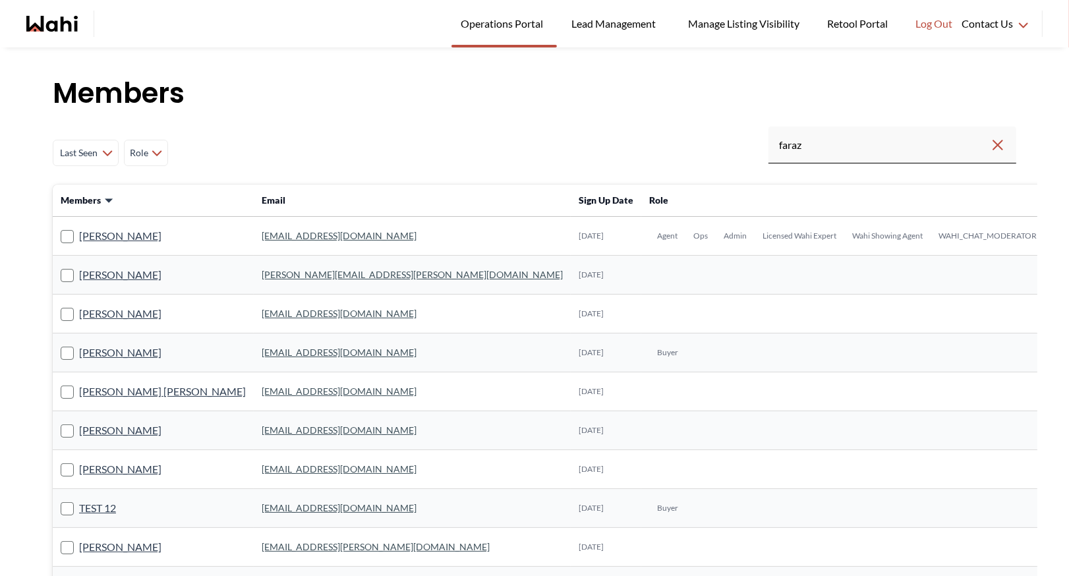
click at [262, 232] on link "[EMAIL_ADDRESS][DOMAIN_NAME]" at bounding box center [339, 235] width 155 height 11
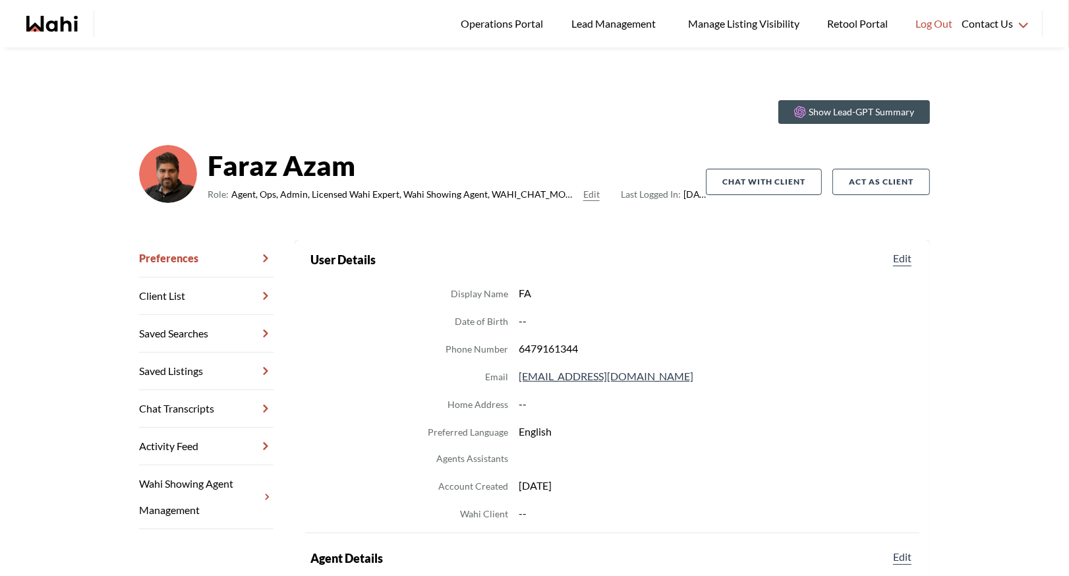
click at [206, 400] on link "Chat Transcripts" at bounding box center [206, 409] width 134 height 38
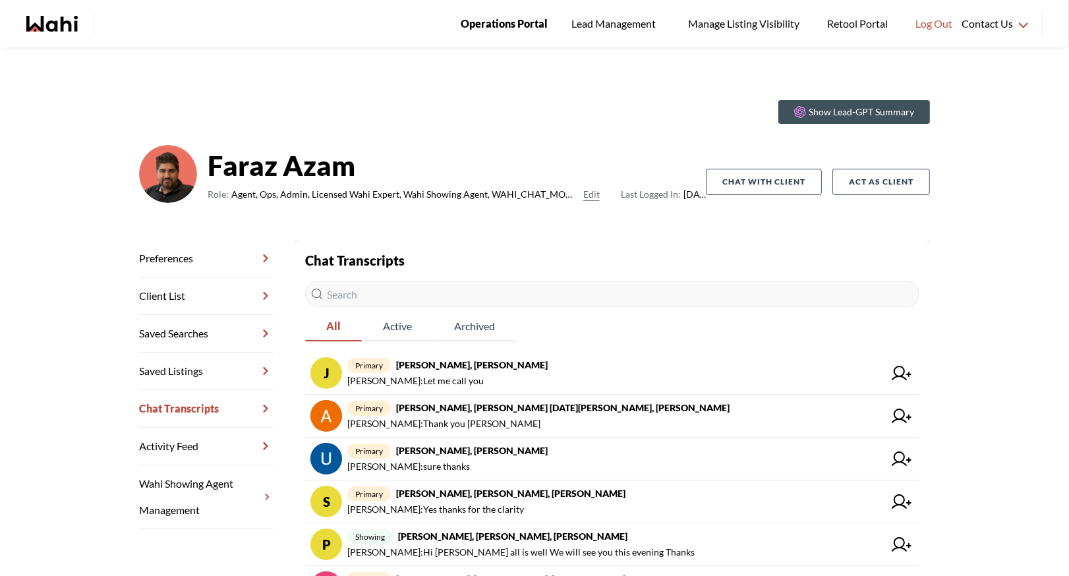
click at [495, 16] on span "Operations Portal" at bounding box center [503, 23] width 87 height 17
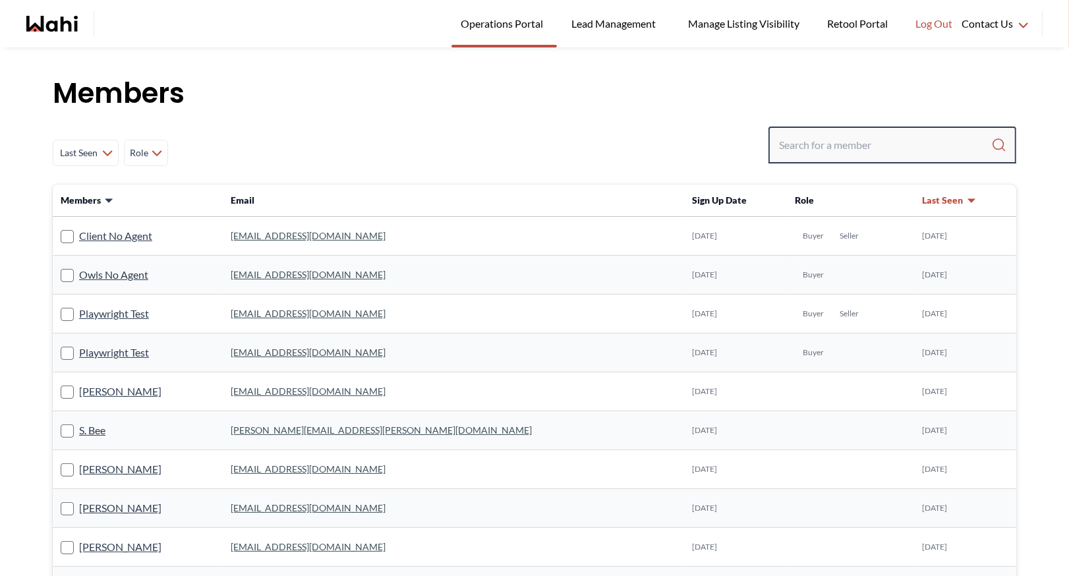
click at [793, 141] on input "Search input" at bounding box center [885, 145] width 212 height 24
type input "[PERSON_NAME]"
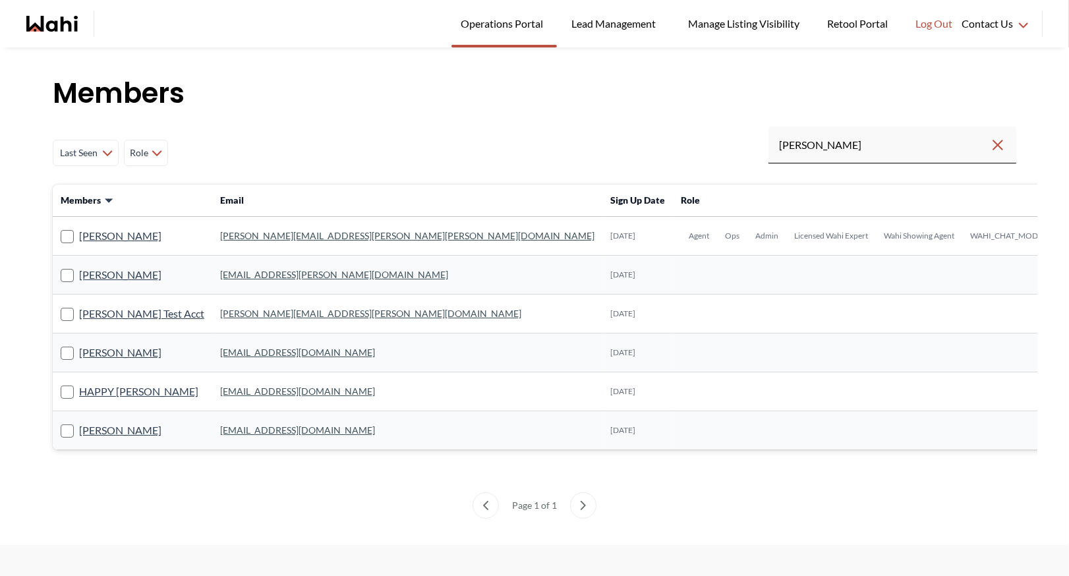
click at [265, 230] on link "[PERSON_NAME][EMAIL_ADDRESS][PERSON_NAME][PERSON_NAME][DOMAIN_NAME]" at bounding box center [407, 235] width 374 height 11
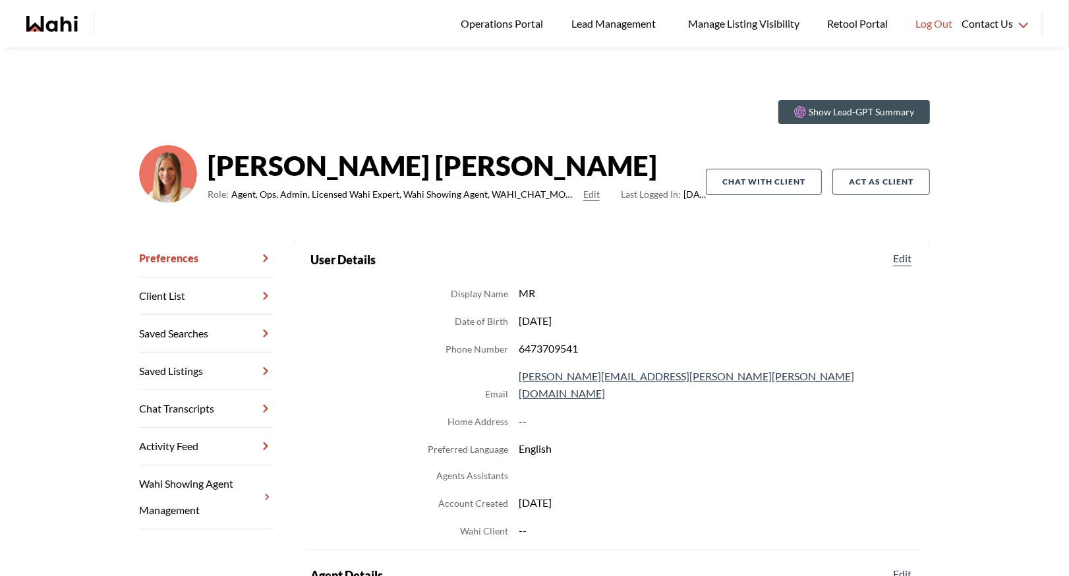
click at [218, 406] on link "Chat Transcripts" at bounding box center [206, 409] width 134 height 38
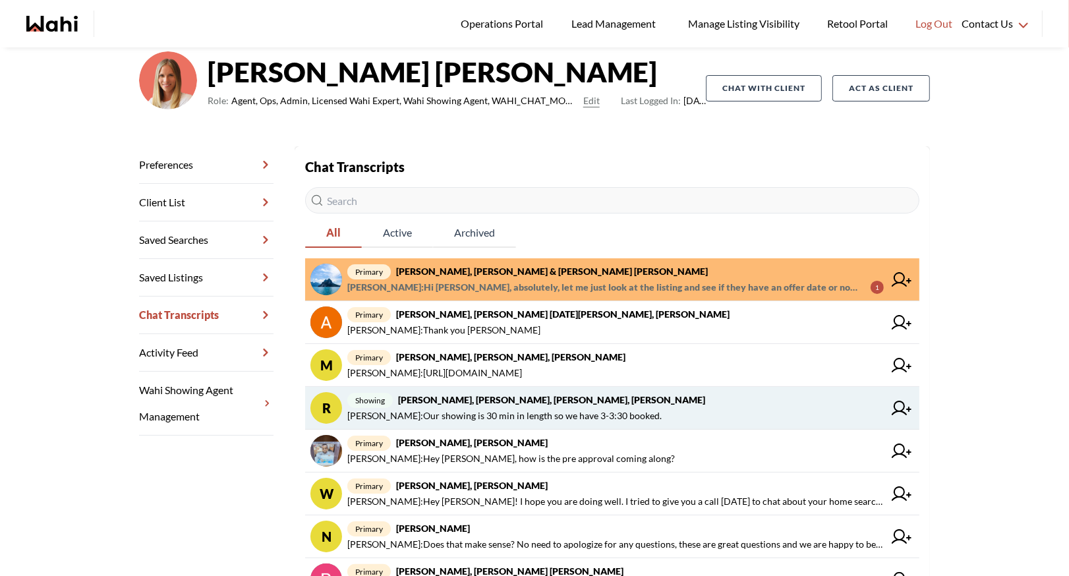
scroll to position [97, 0]
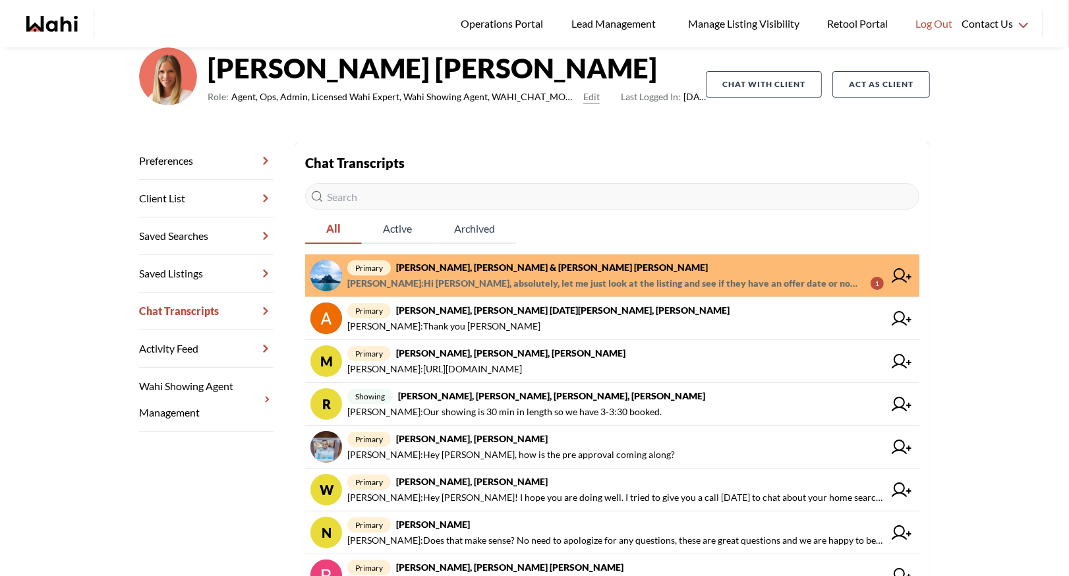
click at [592, 289] on span "[PERSON_NAME] : Hi [PERSON_NAME], absolutely, let me just look at the listing a…" at bounding box center [603, 283] width 513 height 16
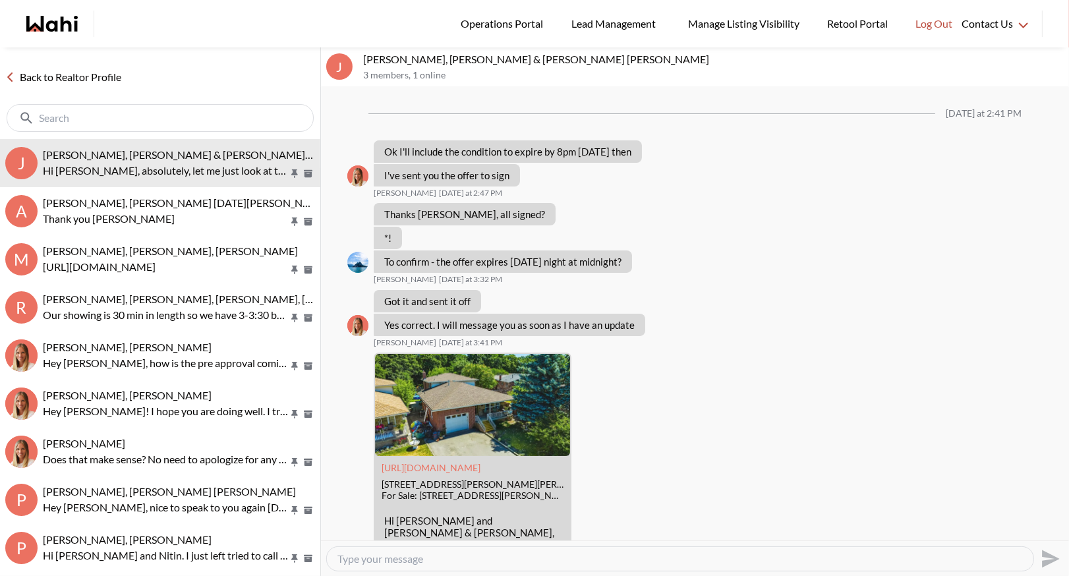
scroll to position [1805, 0]
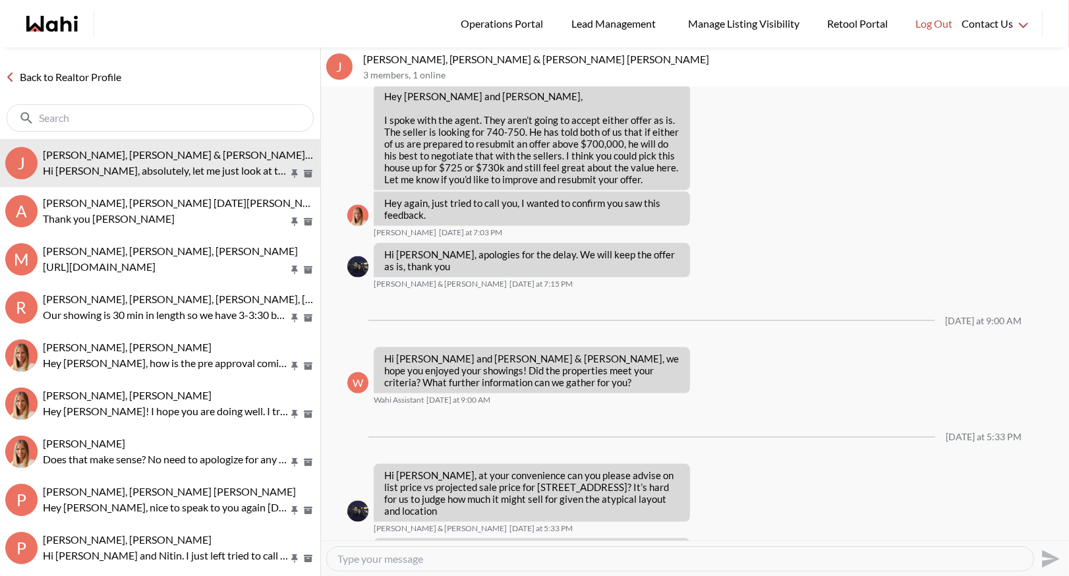
click at [85, 76] on link "Back to Realtor Profile" at bounding box center [63, 77] width 126 height 17
